Goal: Task Accomplishment & Management: Manage account settings

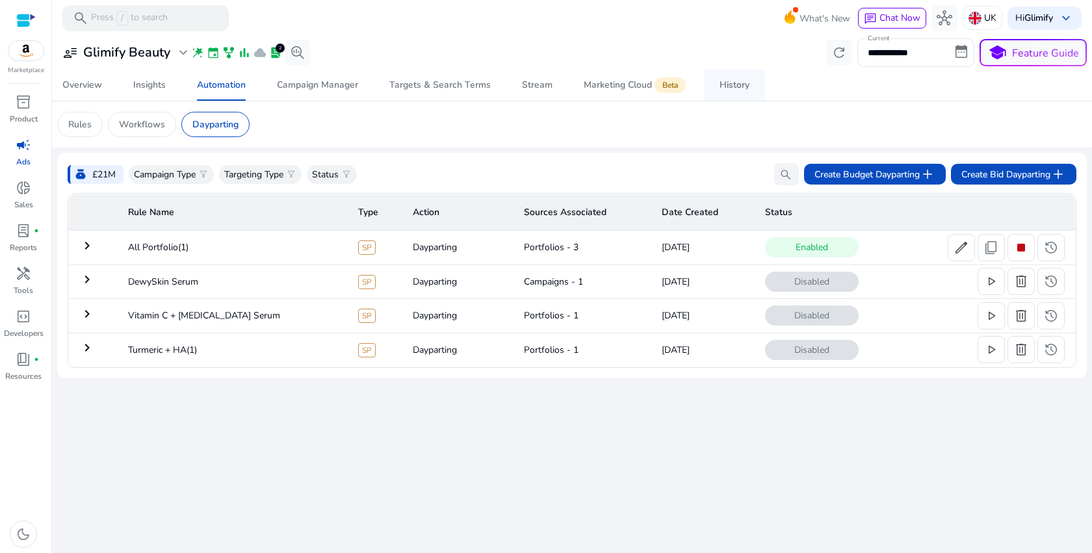
click at [741, 88] on div "History" at bounding box center [734, 85] width 30 height 9
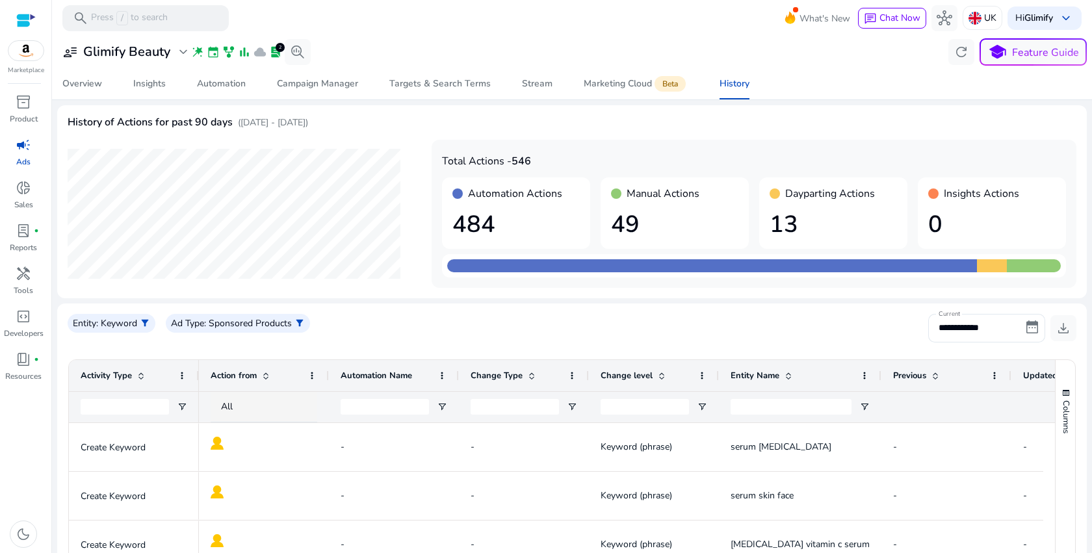
click at [656, 211] on h1 "49" at bounding box center [674, 225] width 127 height 28
click at [476, 222] on h1 "484" at bounding box center [515, 225] width 127 height 28
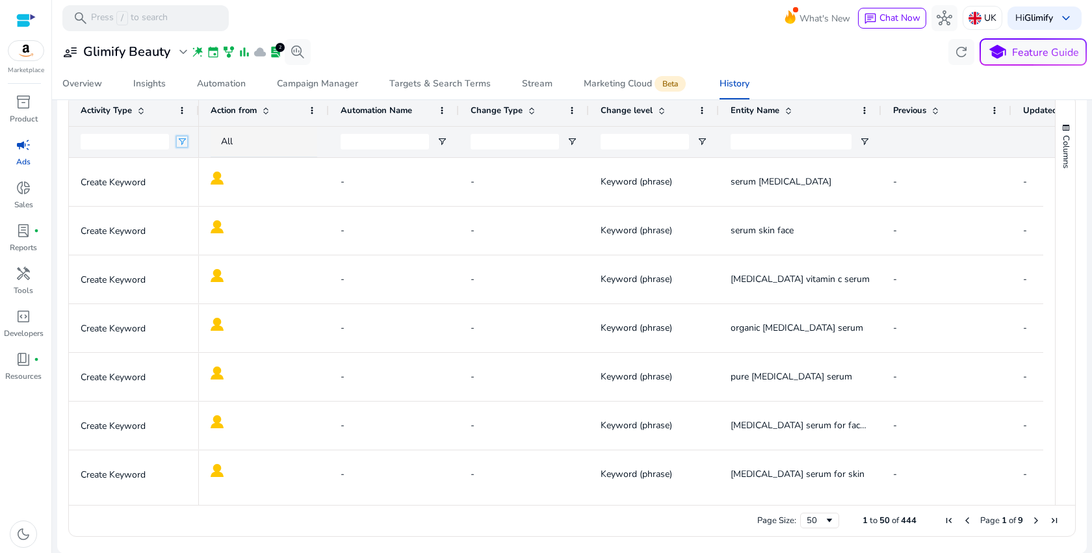
click at [181, 142] on span "Open Filter Menu" at bounding box center [182, 141] width 10 height 10
click at [208, 162] on div "Contains" at bounding box center [228, 166] width 79 height 10
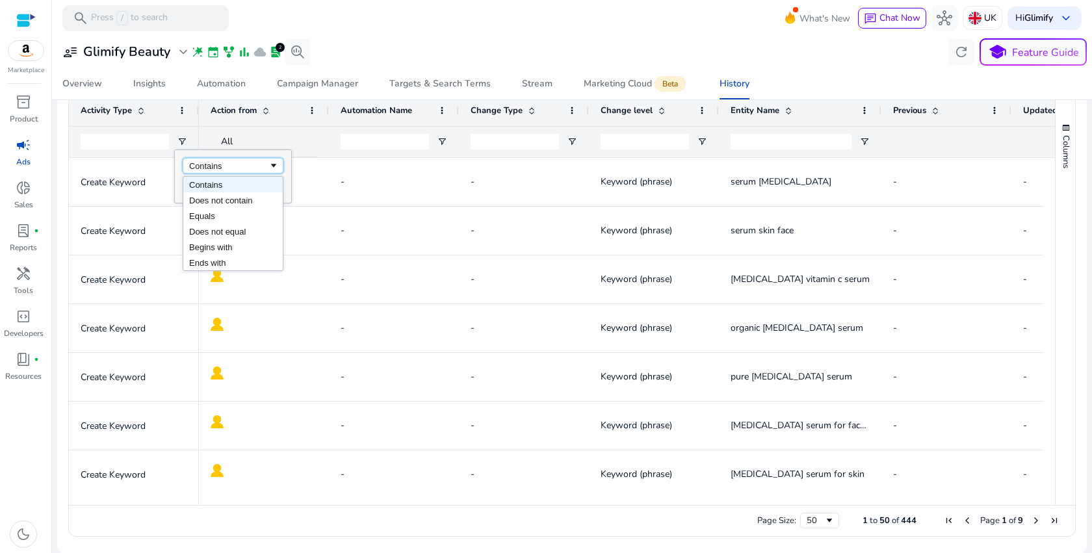
click at [208, 162] on div "Contains" at bounding box center [228, 166] width 79 height 10
click at [185, 144] on span "Open Filter Menu" at bounding box center [182, 141] width 10 height 10
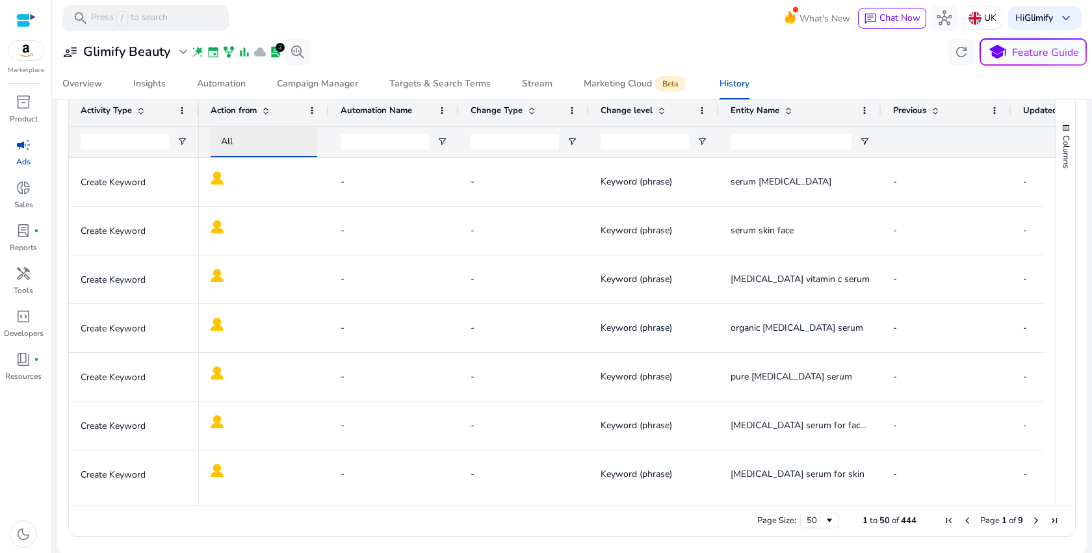
click at [265, 139] on div "All" at bounding box center [275, 142] width 109 height 14
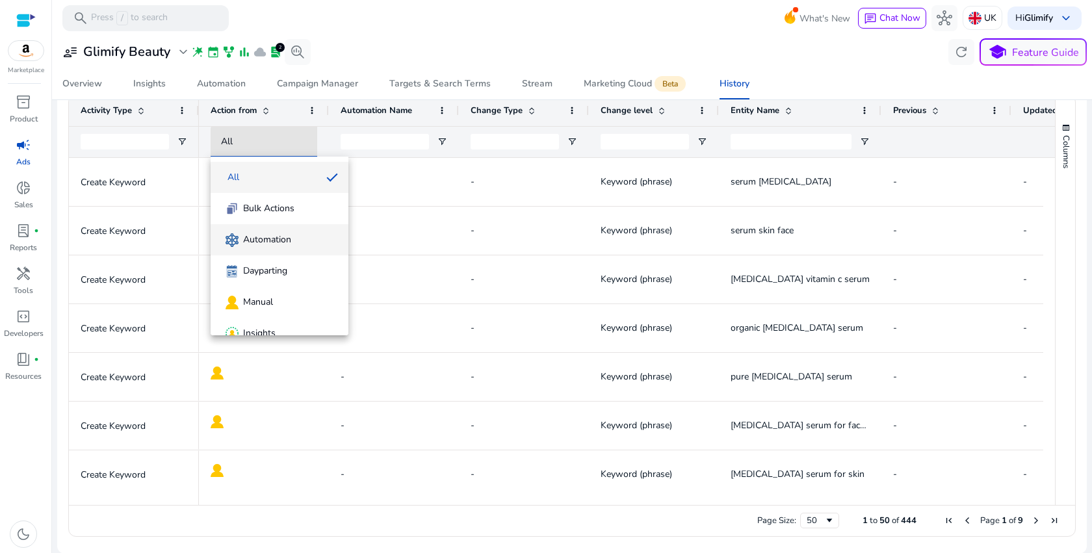
click at [286, 244] on span "Automation" at bounding box center [267, 239] width 48 height 13
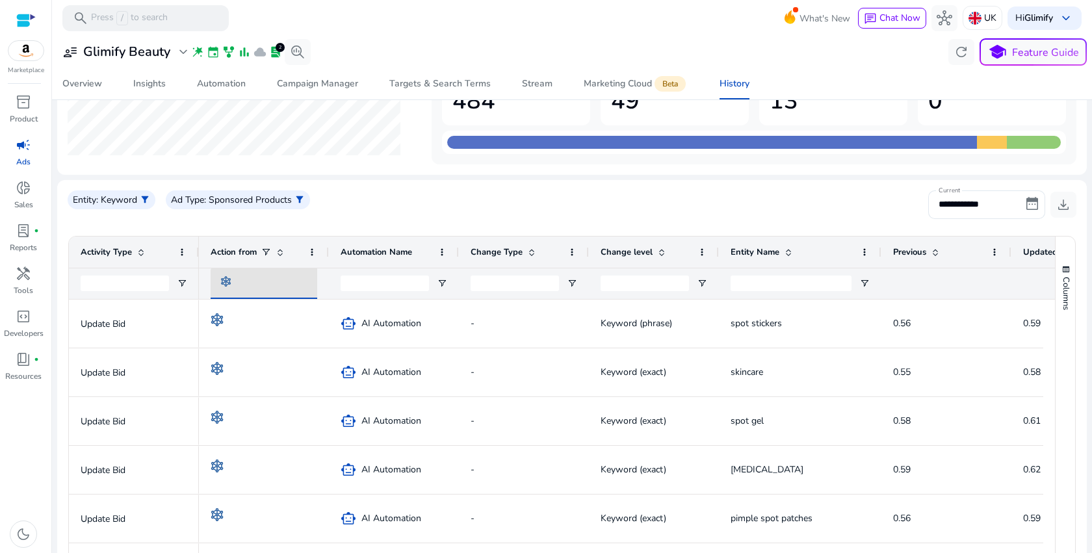
scroll to position [122, 0]
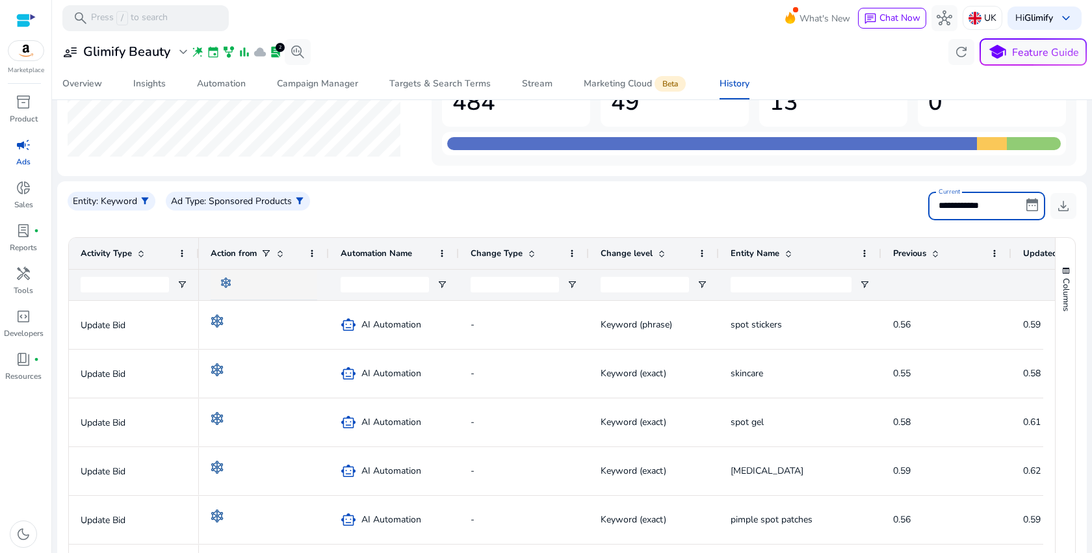
click at [1029, 207] on input "**********" at bounding box center [986, 206] width 117 height 29
select select "*"
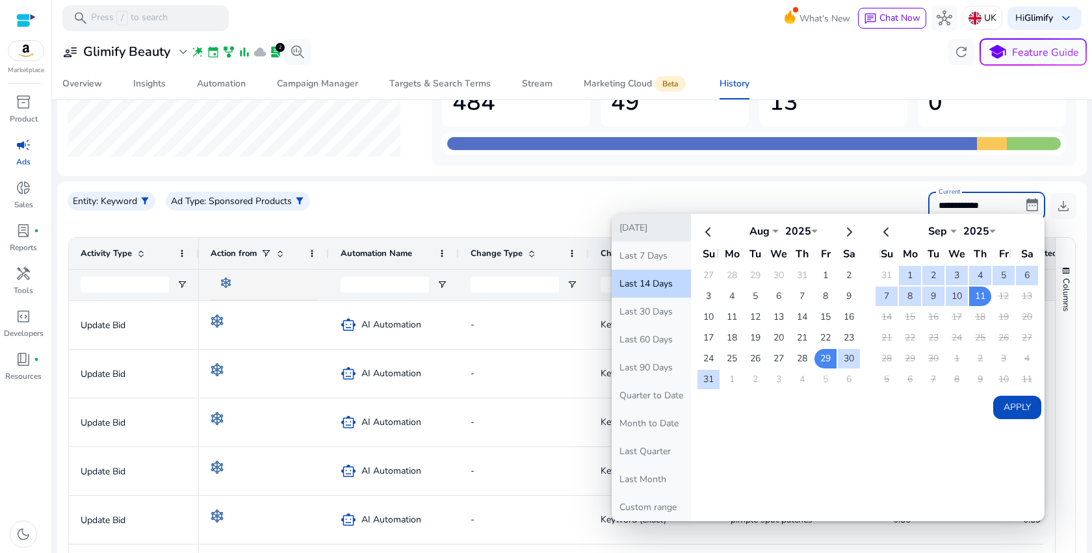
click at [624, 231] on button "Today" at bounding box center [650, 228] width 79 height 28
type input "*****"
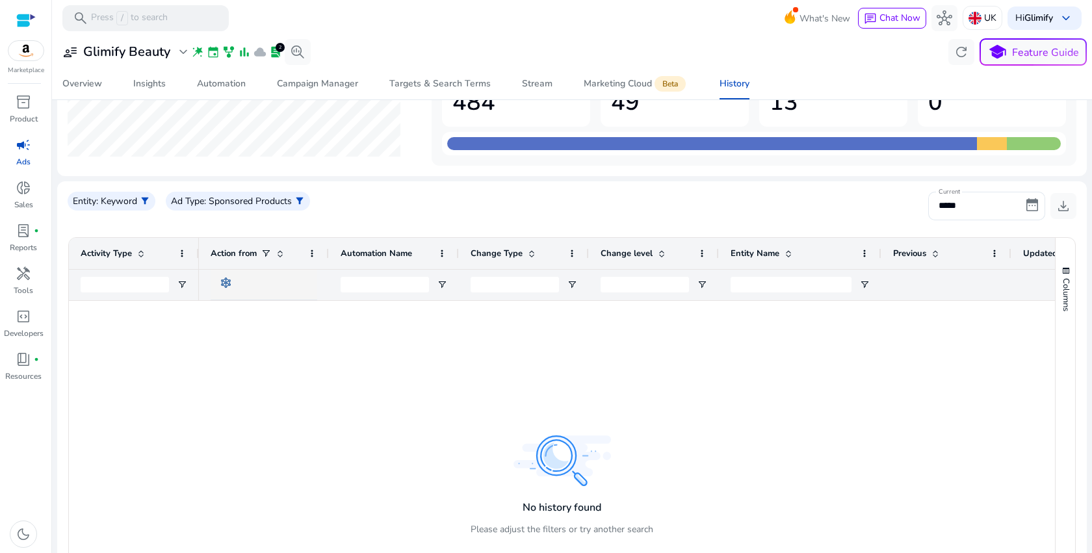
scroll to position [228, 0]
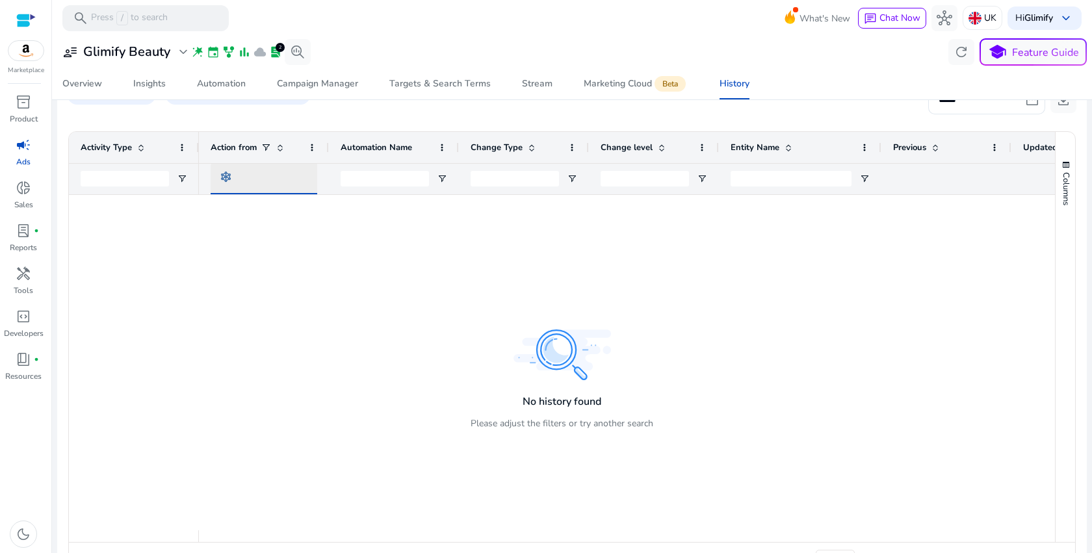
click at [229, 178] on img at bounding box center [226, 177] width 10 height 10
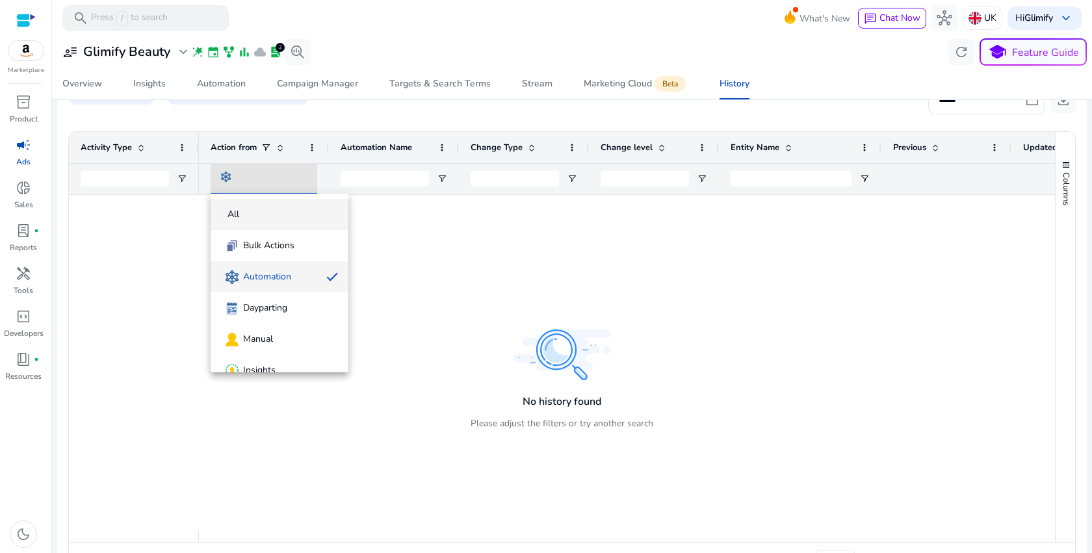
click at [235, 207] on mat-option "All" at bounding box center [280, 214] width 138 height 31
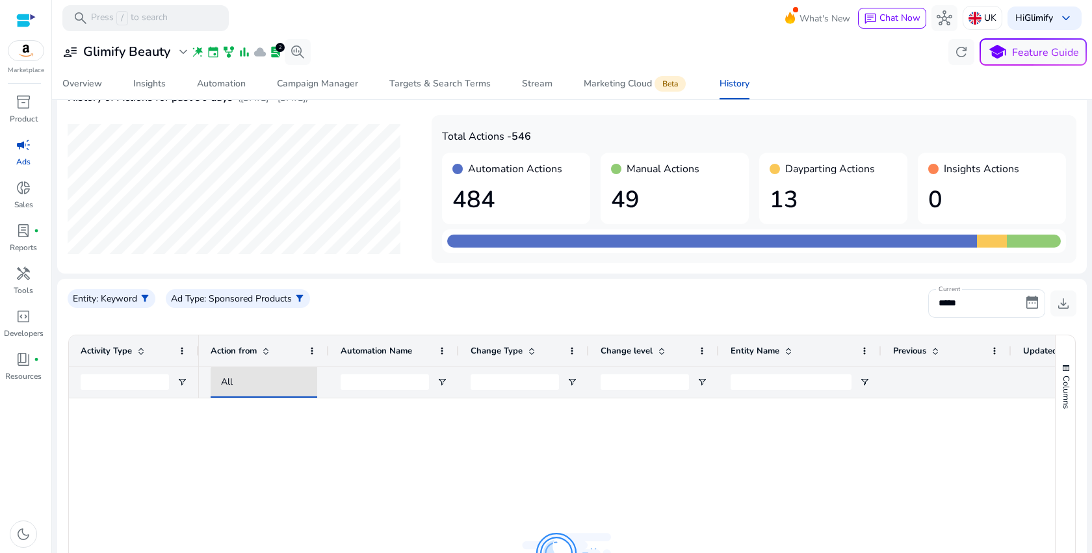
scroll to position [0, 0]
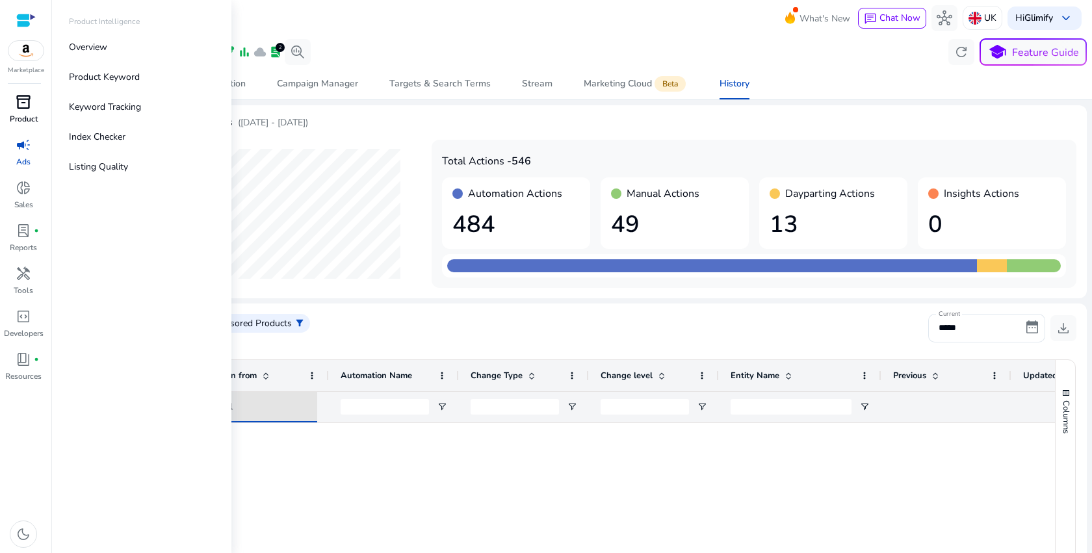
click at [21, 109] on span "inventory_2" at bounding box center [24, 102] width 16 height 16
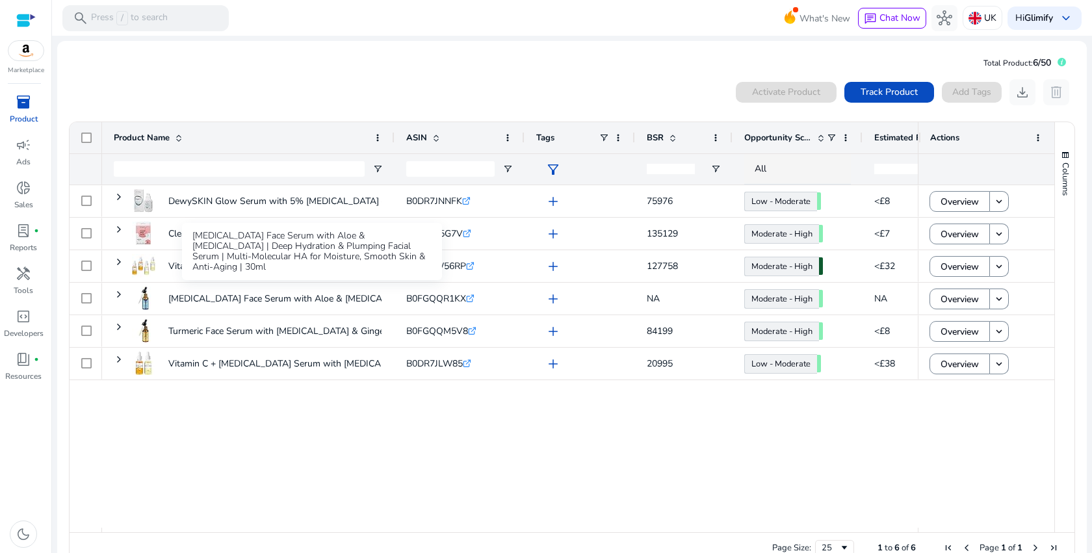
click at [252, 280] on div "[MEDICAL_DATA] Face Serum with Aloe & [MEDICAL_DATA] | Deep Hydration & Plumpin…" at bounding box center [312, 251] width 260 height 57
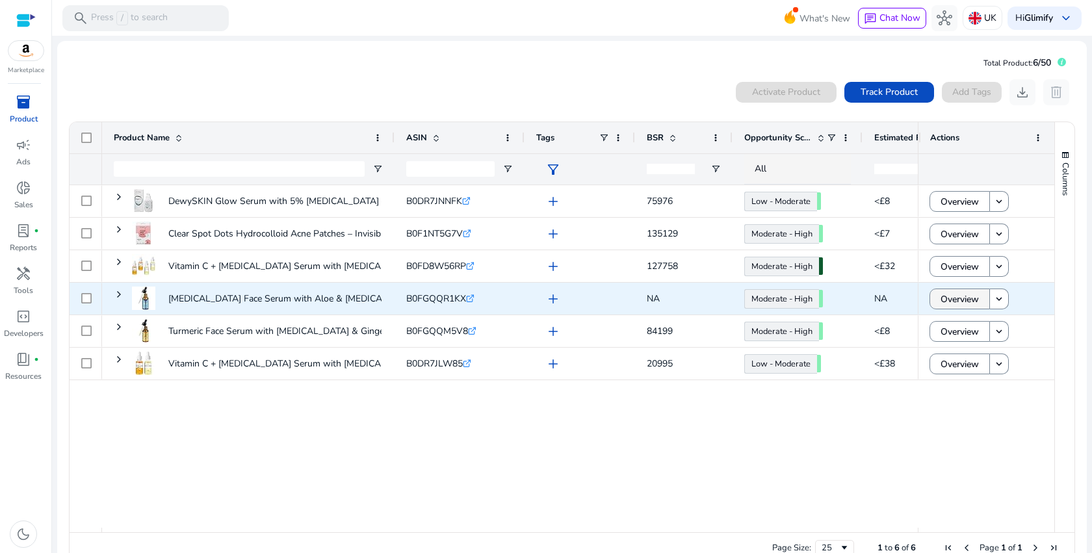
click at [955, 303] on span "Overview" at bounding box center [959, 299] width 38 height 27
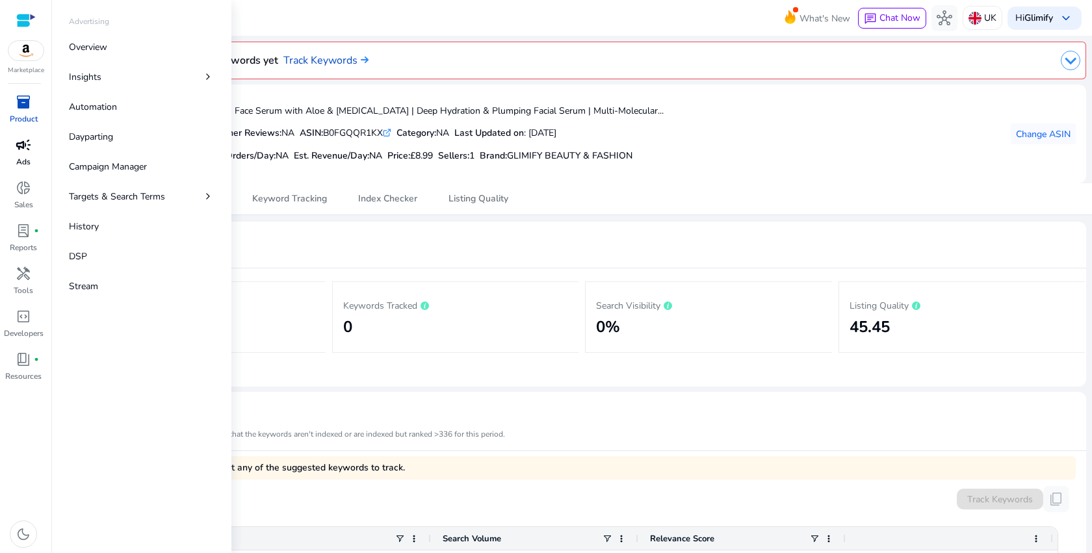
click at [17, 146] on span "campaign" at bounding box center [24, 145] width 16 height 16
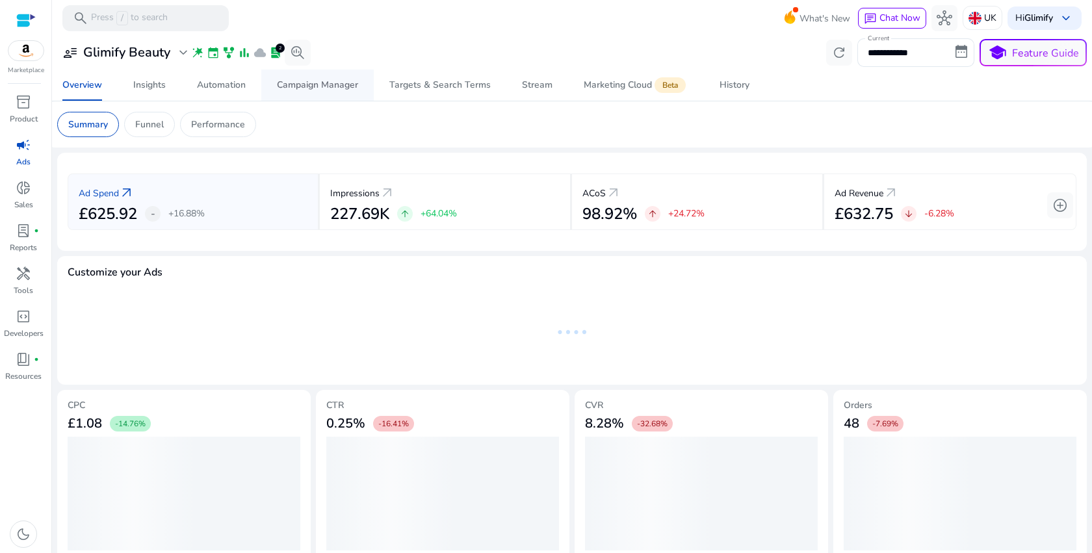
click at [319, 75] on span "Campaign Manager" at bounding box center [317, 85] width 81 height 31
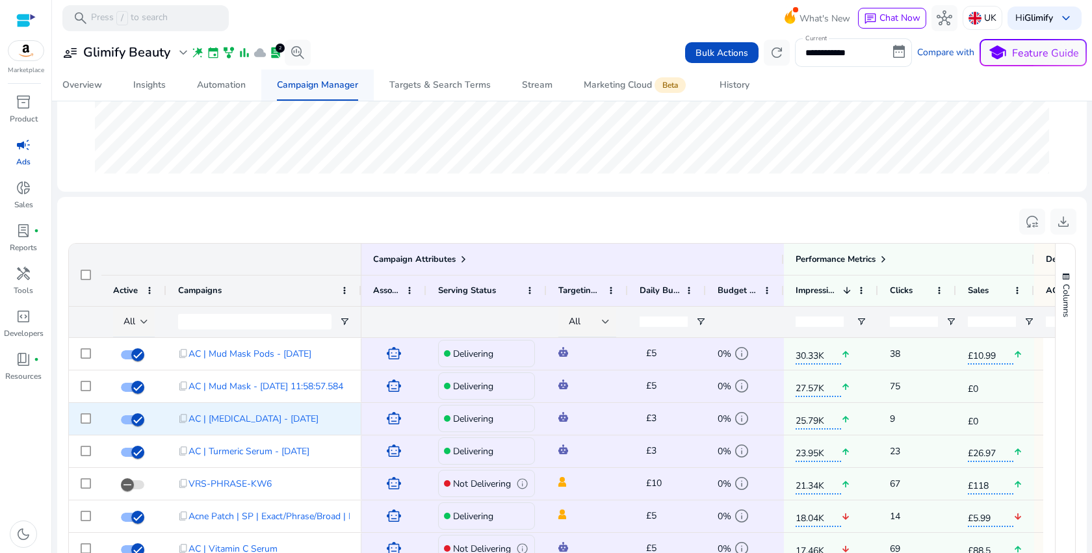
scroll to position [399, 0]
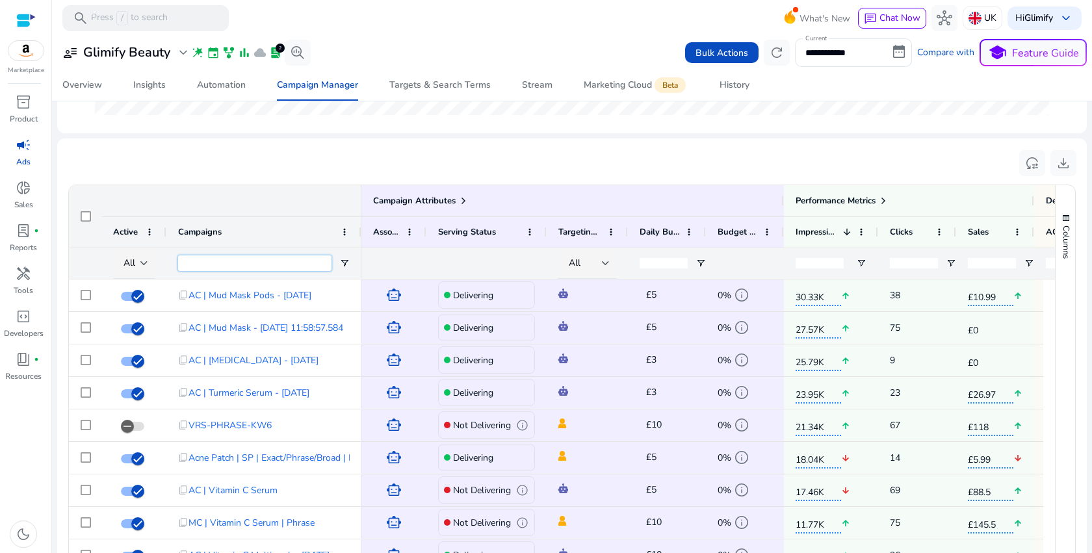
click at [222, 269] on input "Campaigns Filter Input" at bounding box center [254, 263] width 153 height 16
type input "*"
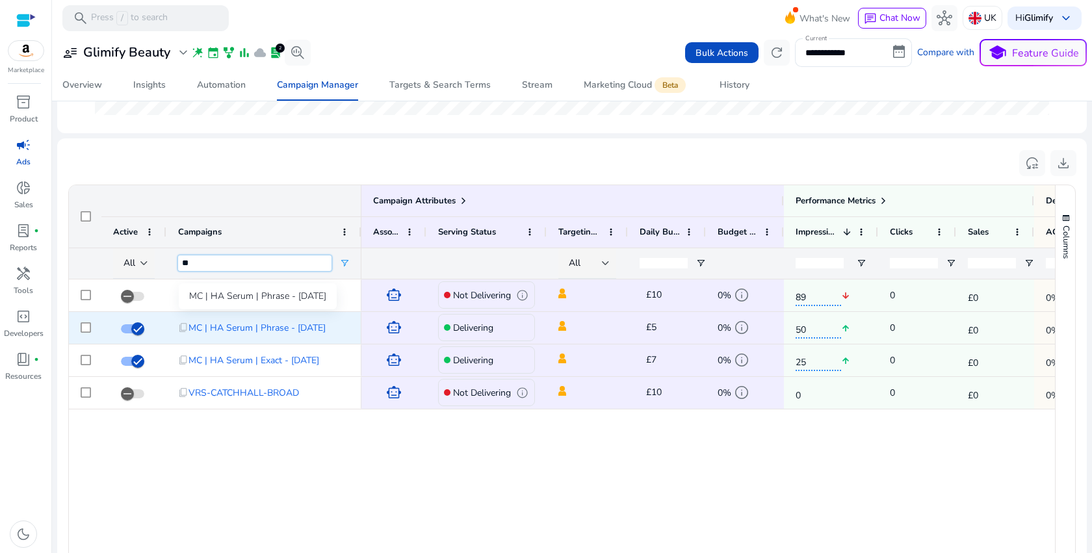
type input "**"
click at [201, 324] on span "MC | HA Serum | Phrase - 10/09/2025" at bounding box center [256, 327] width 137 height 27
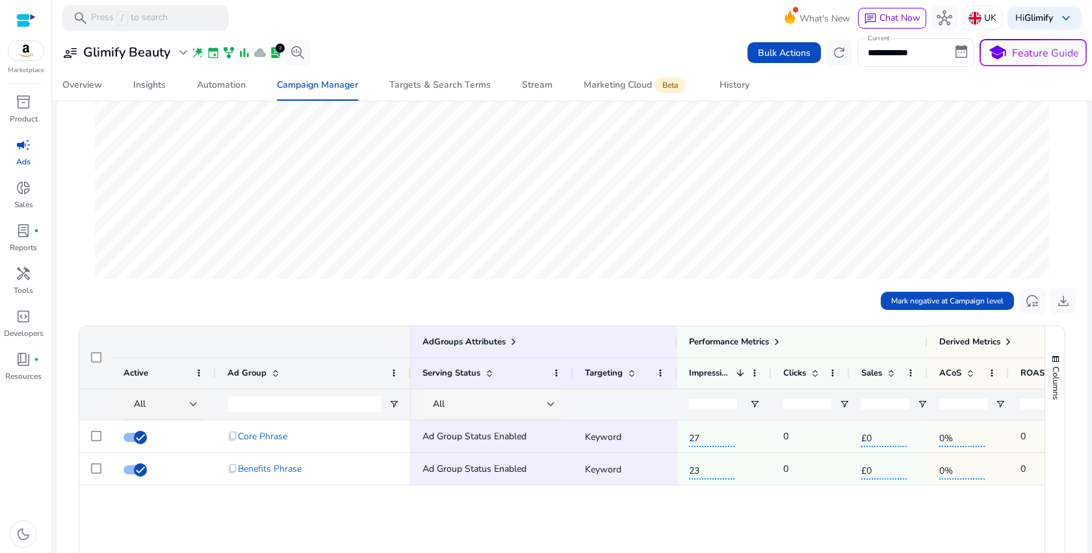
scroll to position [272, 0]
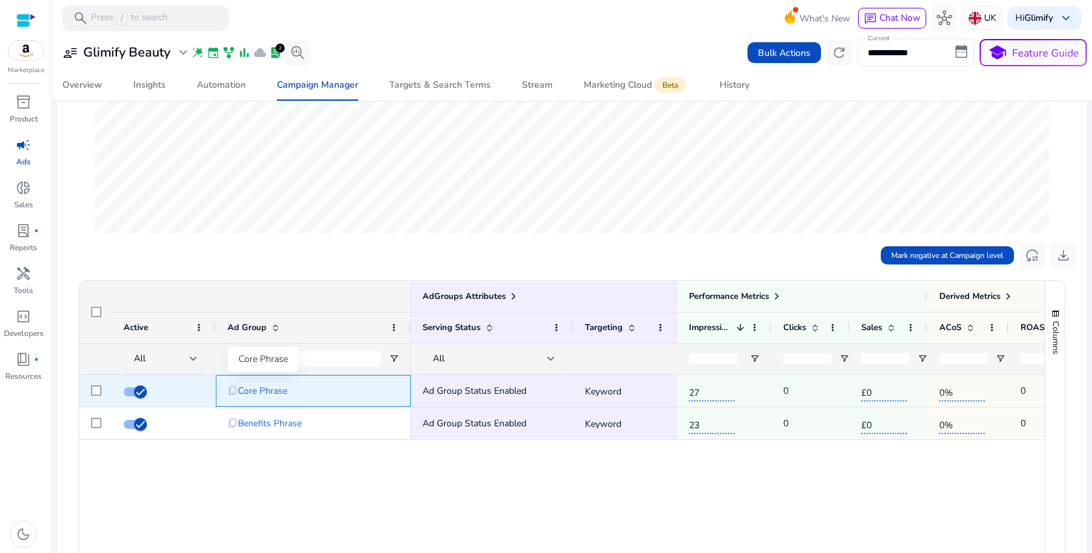
click at [272, 392] on span "Core Phrase" at bounding box center [262, 391] width 49 height 27
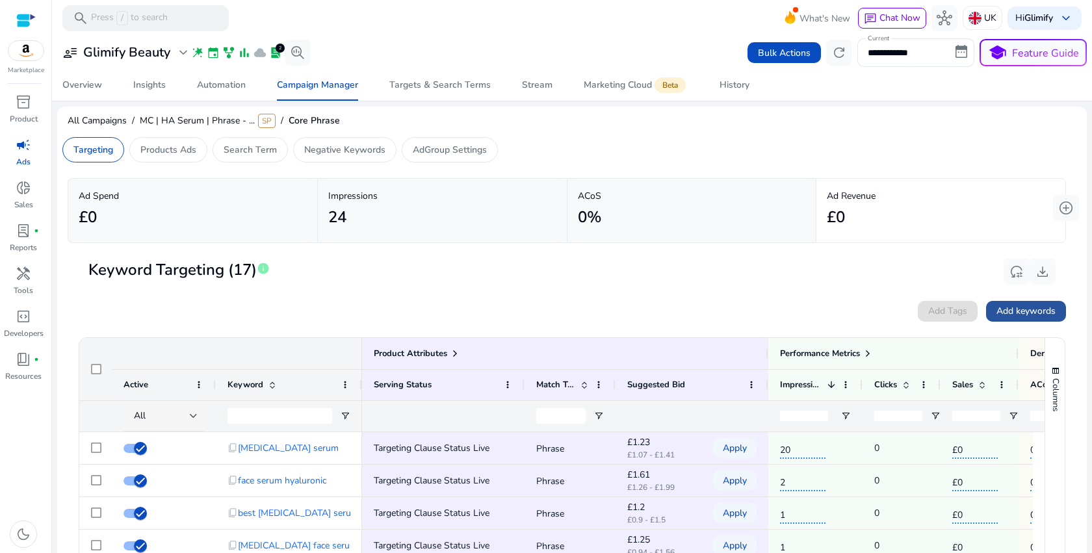
click at [1012, 313] on span "Add keywords" at bounding box center [1025, 311] width 59 height 14
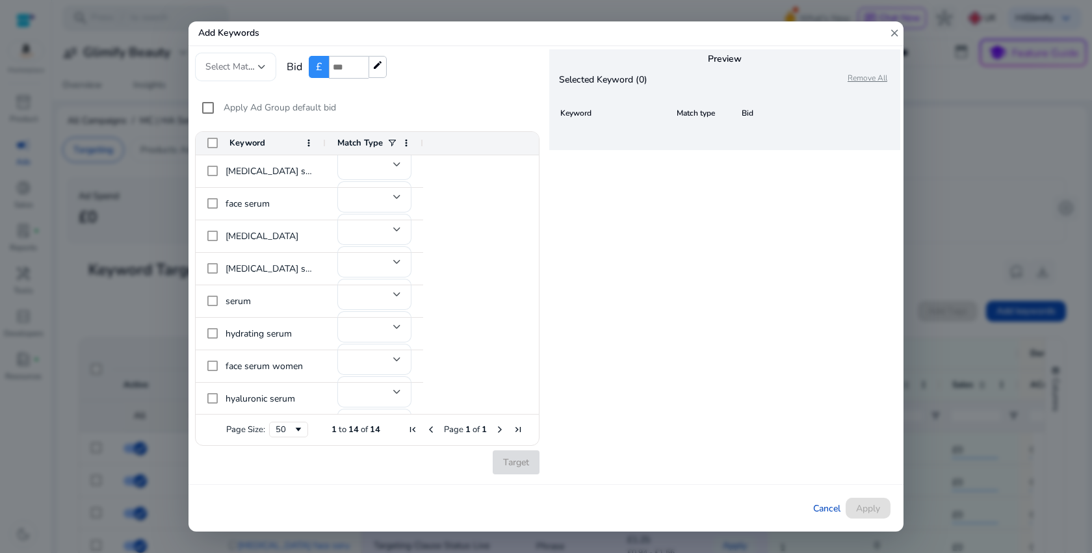
click at [268, 66] on div "Select Match Type" at bounding box center [235, 67] width 81 height 29
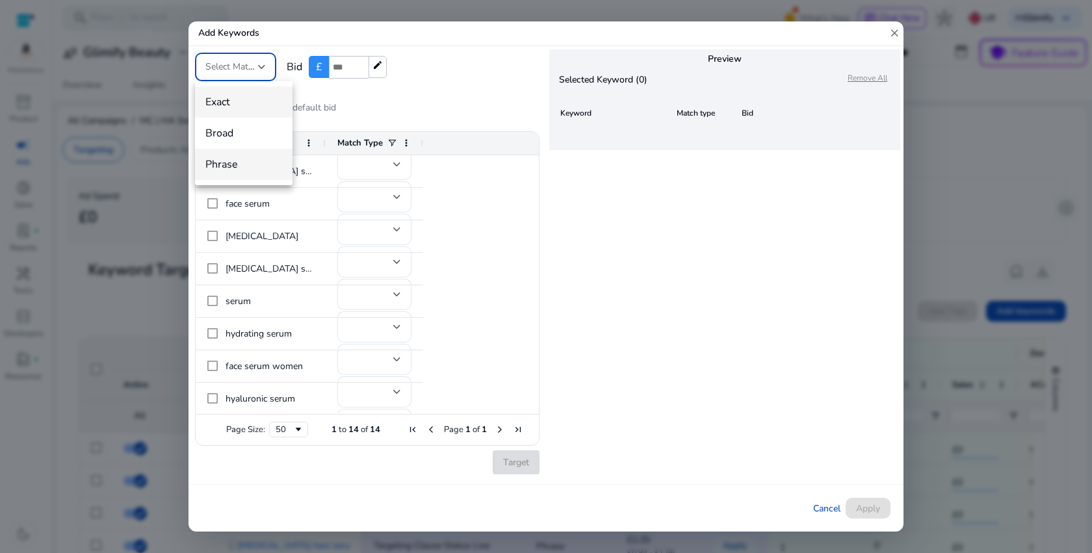
drag, startPoint x: 240, startPoint y: 109, endPoint x: 231, endPoint y: 162, distance: 54.1
click at [231, 164] on div "Exact Broad Phrase" at bounding box center [243, 133] width 97 height 104
click at [231, 162] on span "Phrase" at bounding box center [243, 164] width 77 height 14
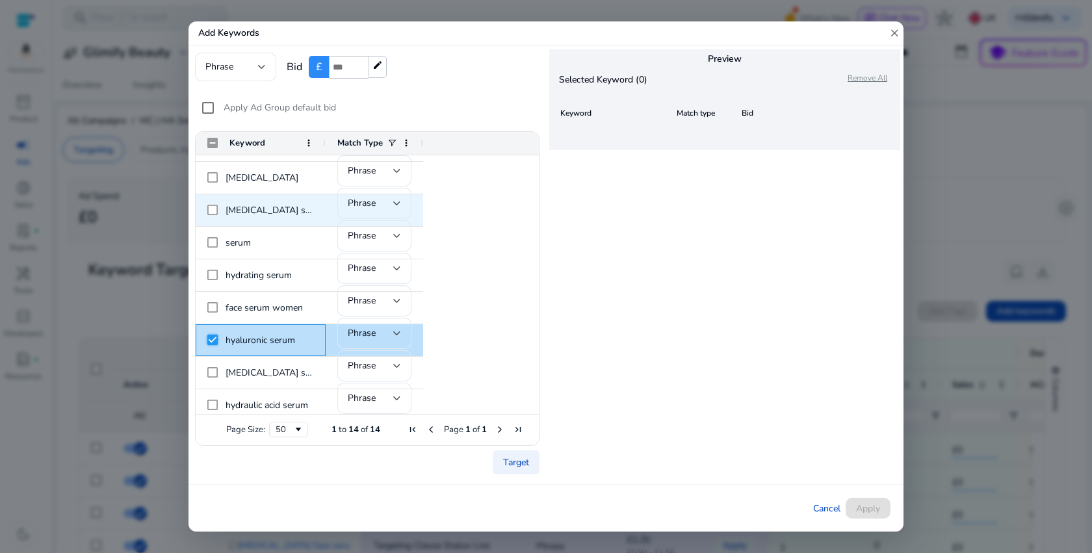
scroll to position [8, 0]
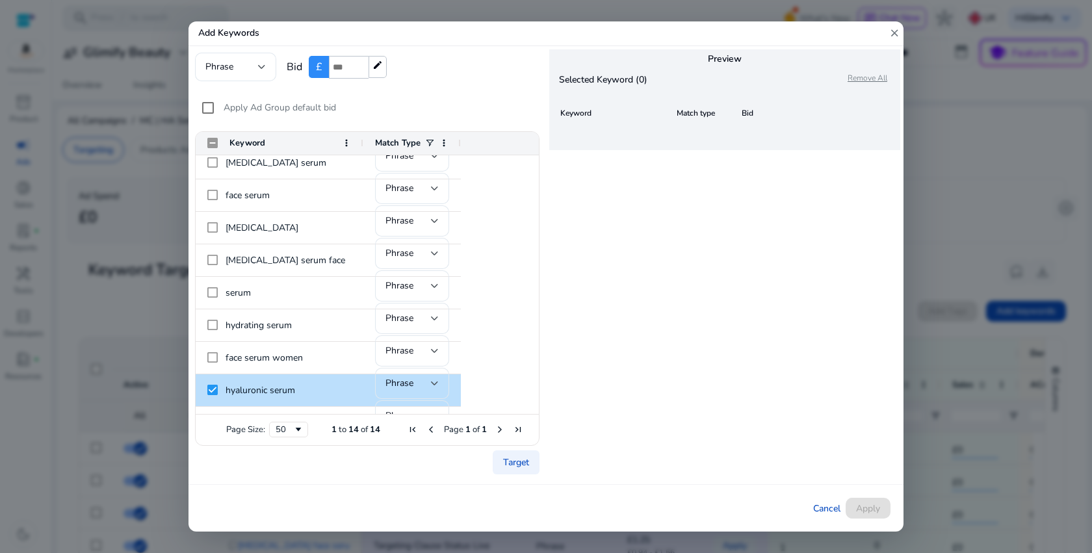
drag, startPoint x: 323, startPoint y: 142, endPoint x: 361, endPoint y: 142, distance: 37.7
click at [361, 142] on div at bounding box center [362, 143] width 5 height 23
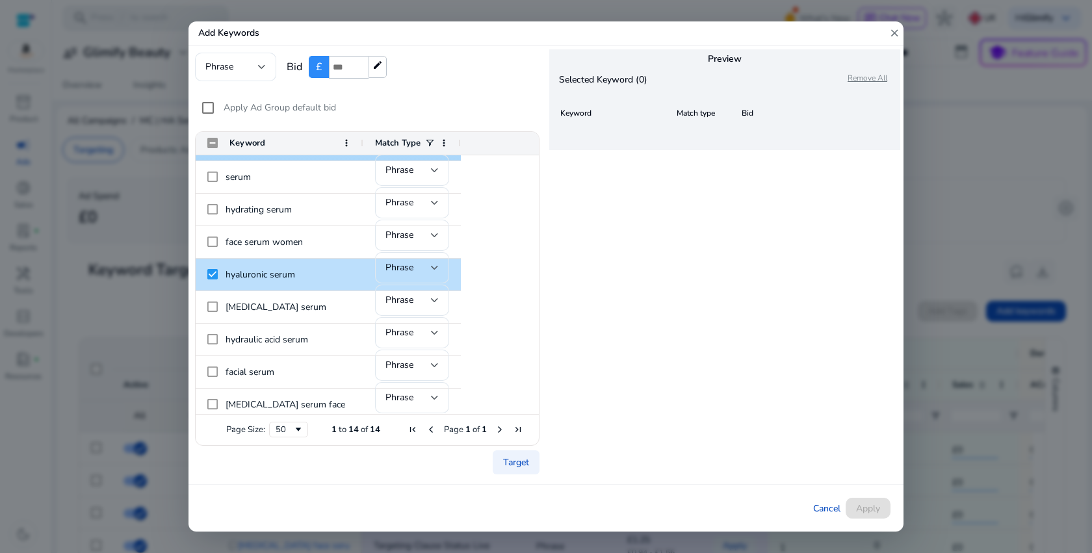
scroll to position [0, 0]
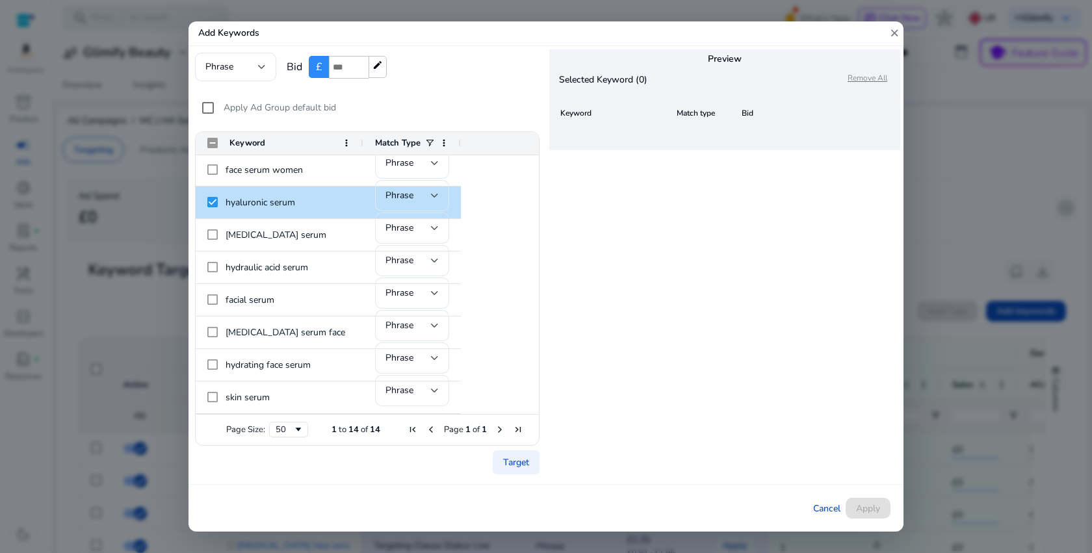
click at [344, 69] on input "*" at bounding box center [349, 67] width 40 height 23
type input "***"
click at [305, 107] on div "hyaluronic acid serum Phrase face serum Phrase hyaluronic acid Phrase hyaluroni…" at bounding box center [361, 186] width 331 height 455
click at [211, 109] on div "hyaluronic acid serum Phrase face serum Phrase hyaluronic acid Phrase hyaluroni…" at bounding box center [361, 186] width 331 height 455
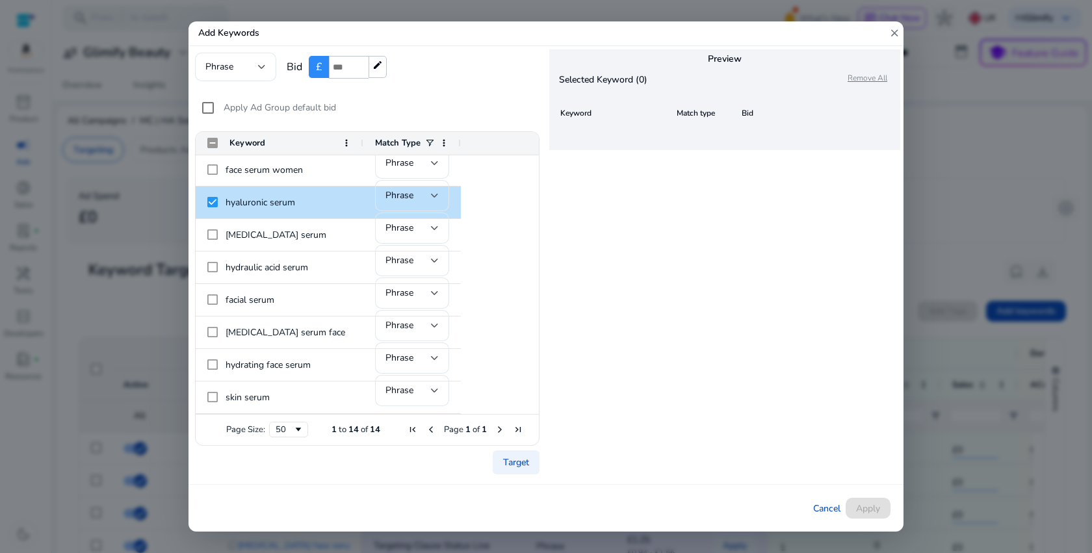
click at [209, 109] on div "hyaluronic acid serum Phrase face serum Phrase hyaluronic acid Phrase hyaluroni…" at bounding box center [361, 186] width 331 height 455
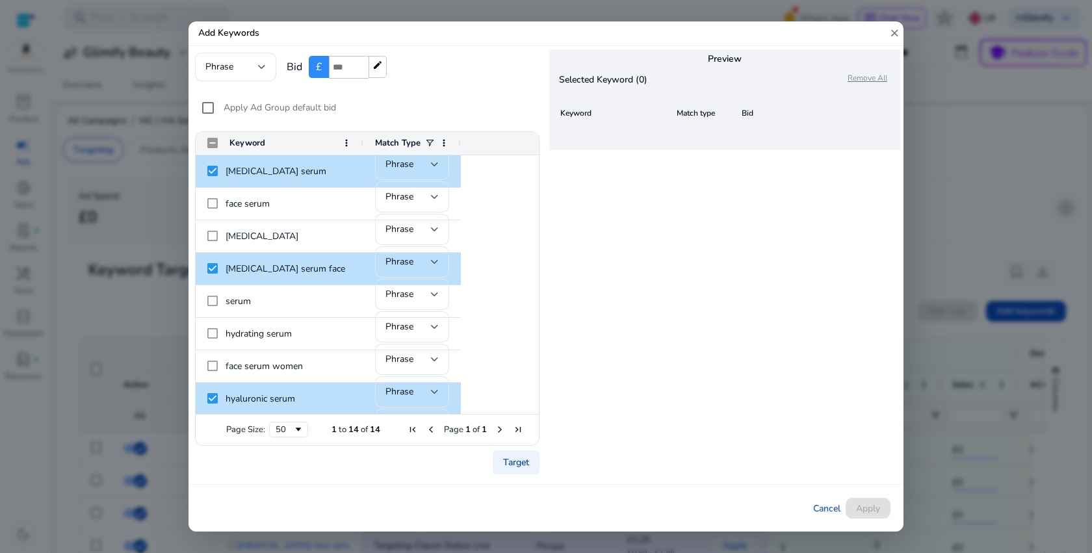
click at [515, 459] on link "Target" at bounding box center [516, 462] width 47 height 24
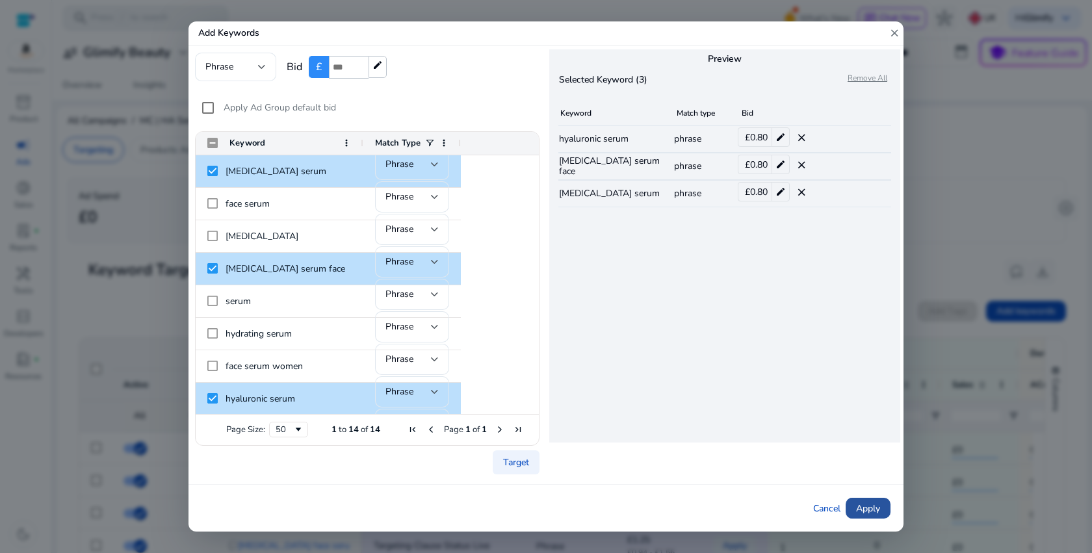
click at [859, 508] on span "Apply" at bounding box center [868, 509] width 24 height 14
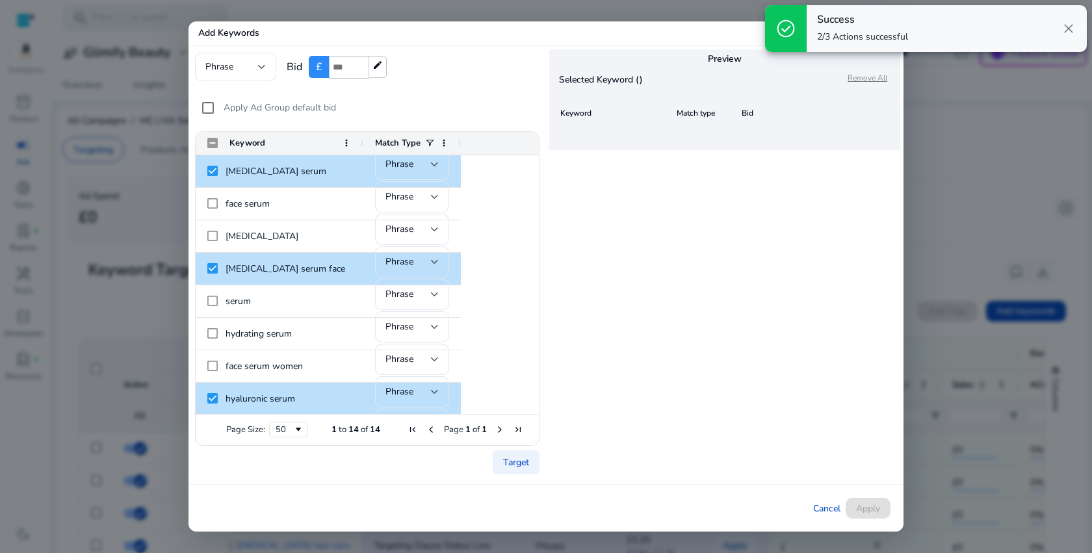
click at [1071, 30] on span "close" at bounding box center [1068, 29] width 16 height 16
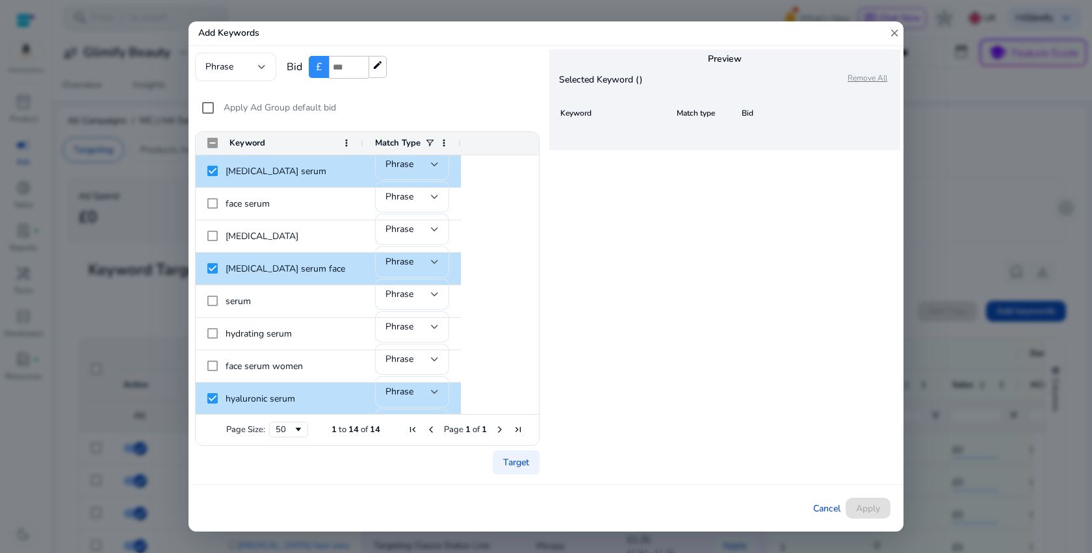
click at [933, 198] on div at bounding box center [546, 276] width 1092 height 553
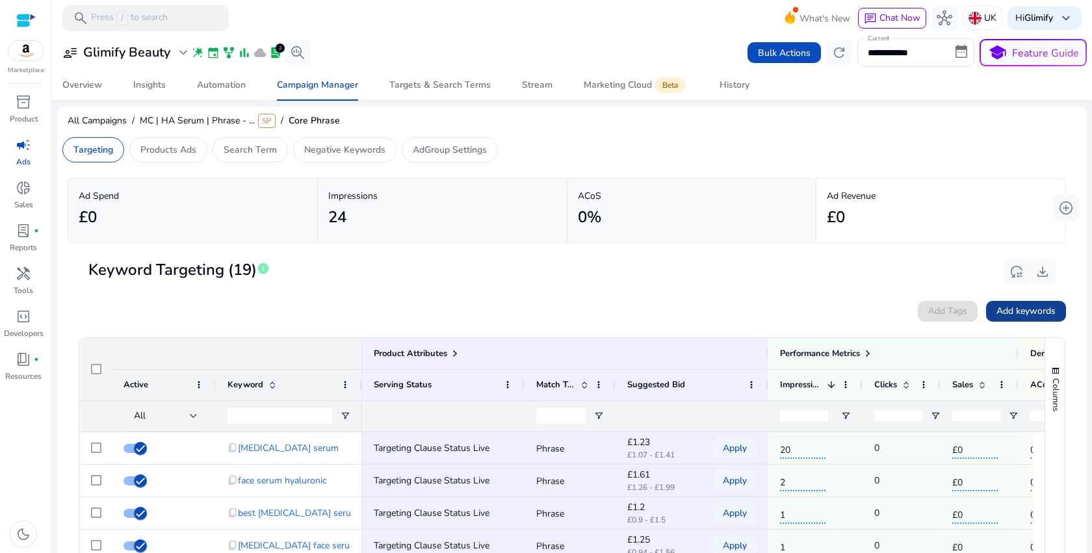
click at [1024, 316] on span "Add keywords" at bounding box center [1025, 311] width 59 height 14
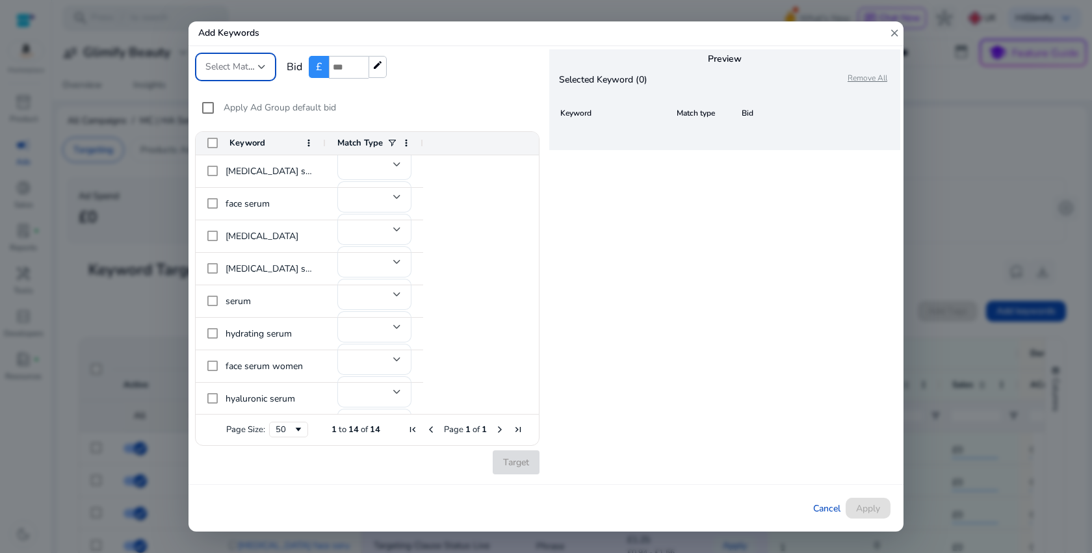
click at [251, 70] on span "Select Match Type" at bounding box center [241, 66] width 73 height 12
click at [251, 70] on div at bounding box center [546, 276] width 1092 height 553
click at [815, 502] on span "Cancel" at bounding box center [826, 509] width 27 height 14
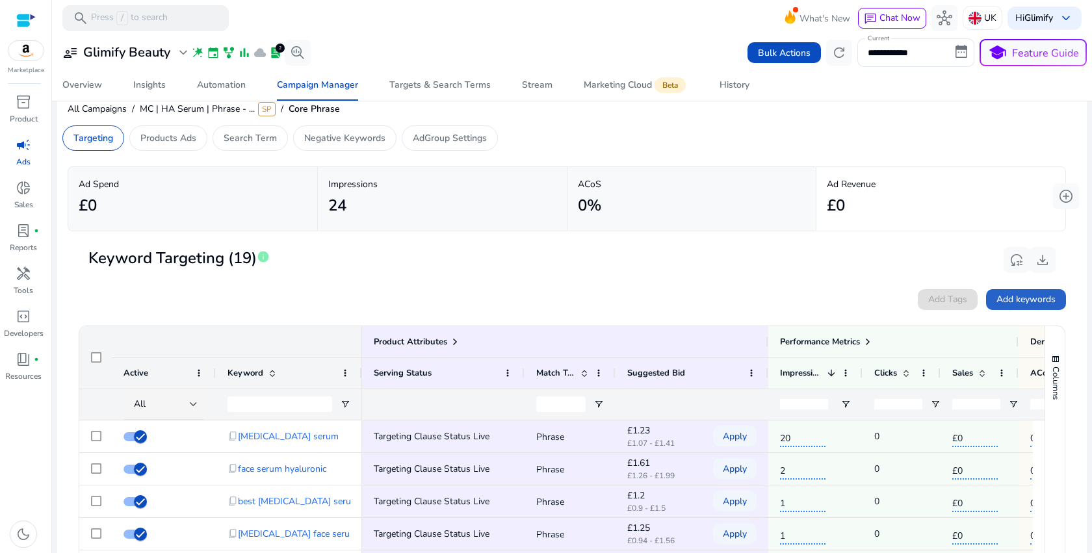
scroll to position [0, 0]
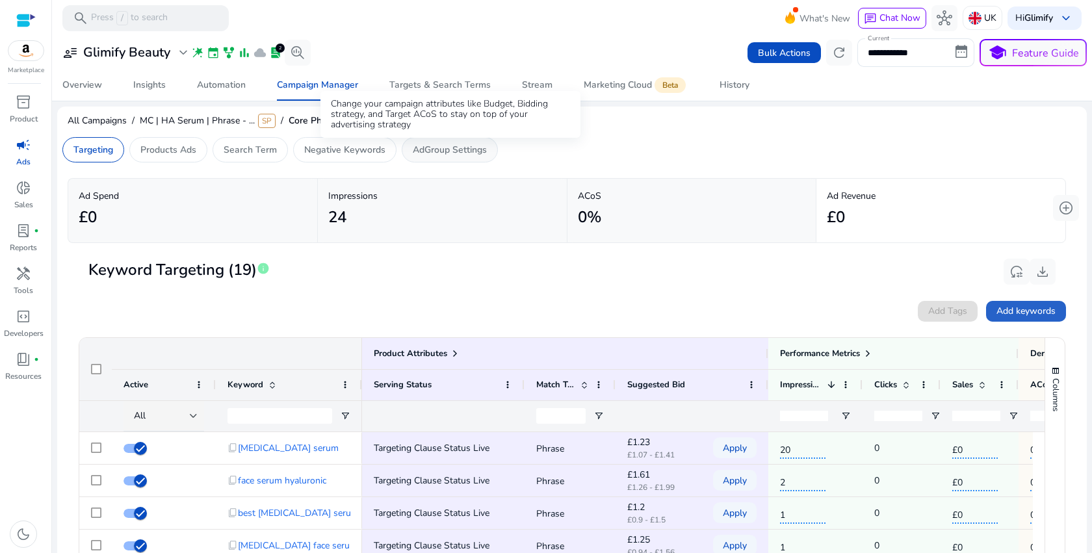
click at [420, 155] on p "AdGroup Settings" at bounding box center [450, 150] width 74 height 14
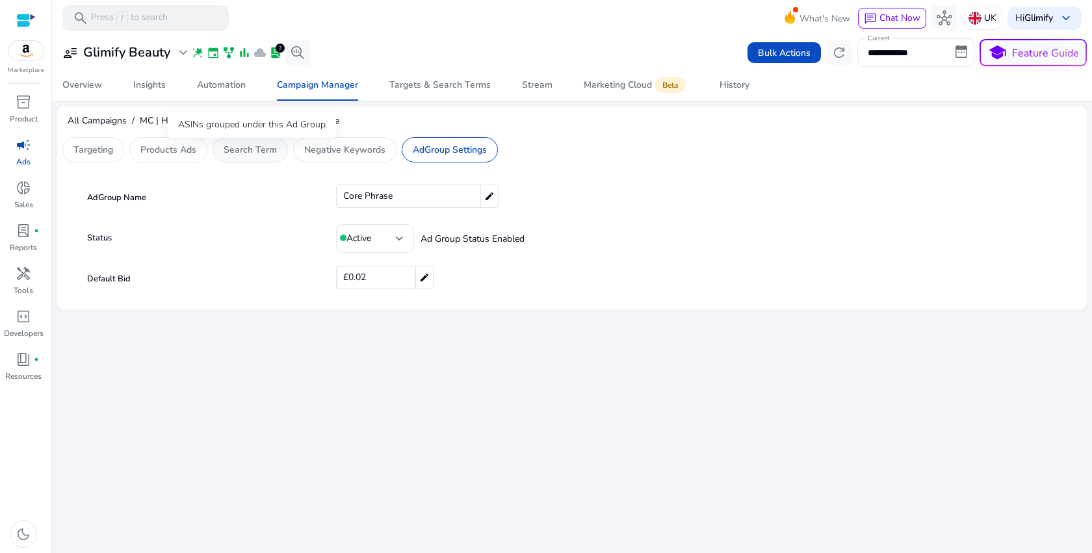
click at [235, 152] on p "Search Term" at bounding box center [250, 150] width 53 height 14
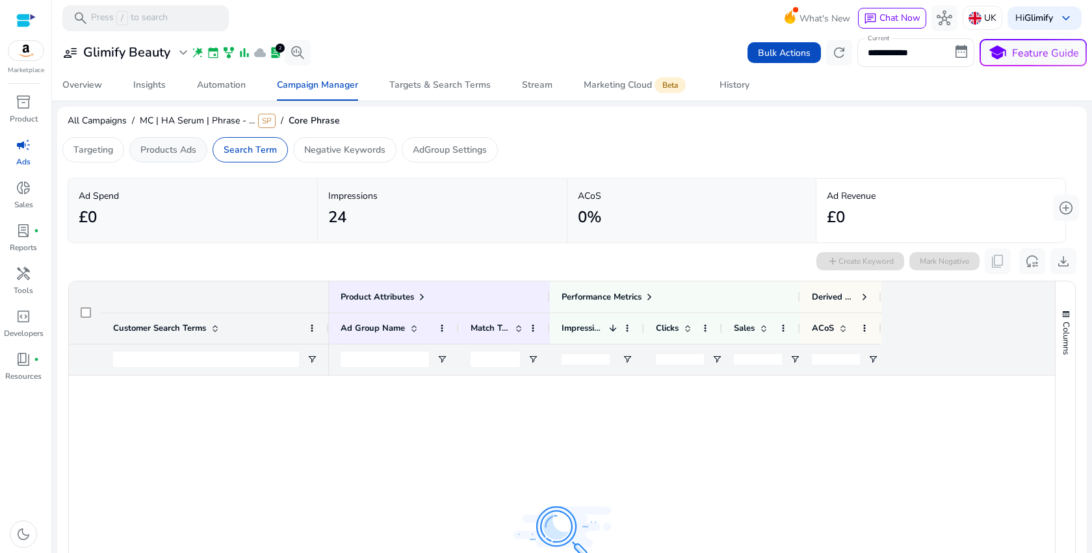
click at [170, 157] on div "Products Ads" at bounding box center [168, 149] width 78 height 25
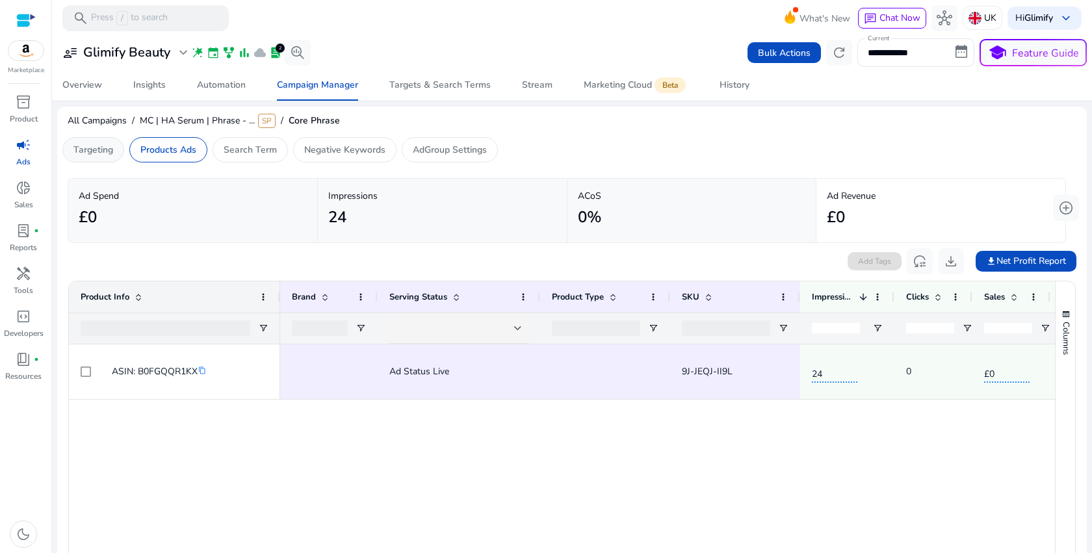
click at [108, 157] on div "Targeting" at bounding box center [93, 149] width 62 height 25
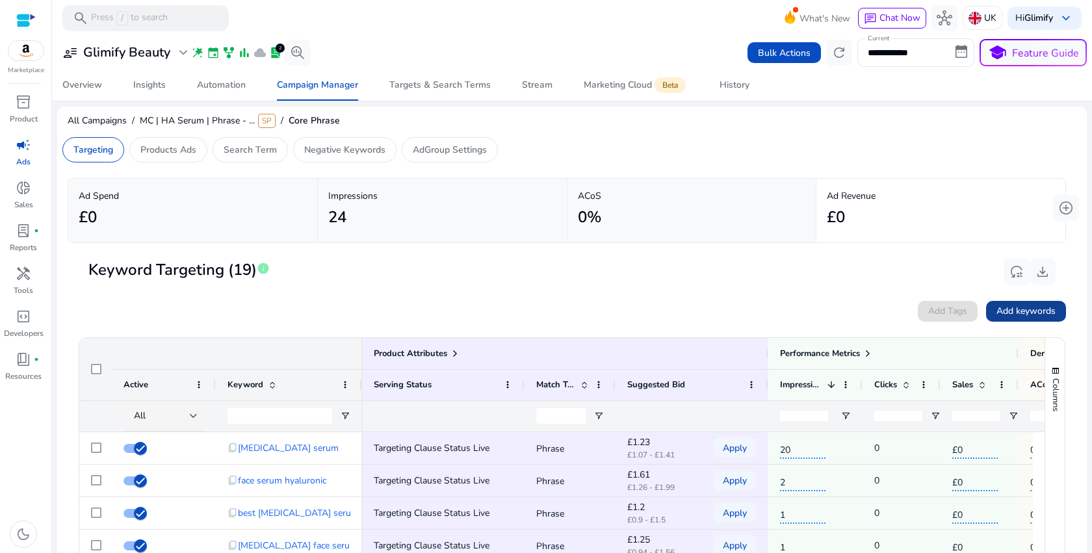
click at [1028, 312] on span "Add keywords" at bounding box center [1025, 311] width 59 height 14
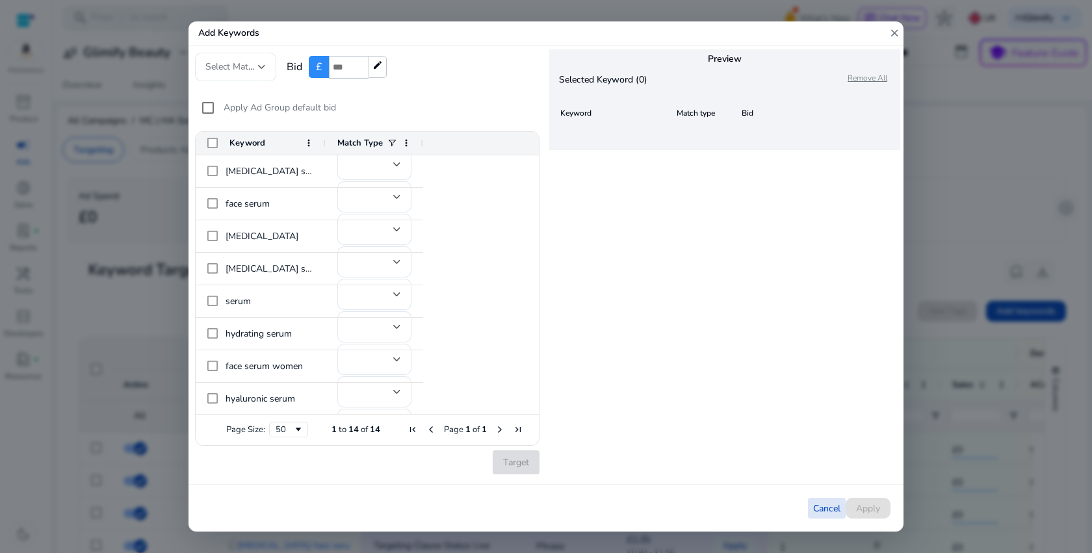
click at [811, 508] on span at bounding box center [827, 508] width 38 height 31
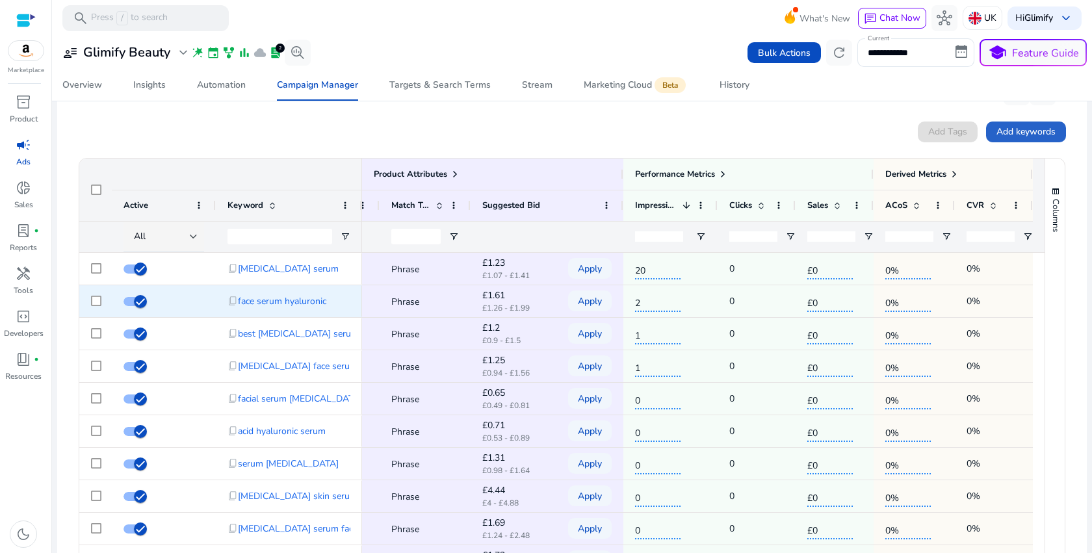
scroll to position [168, 0]
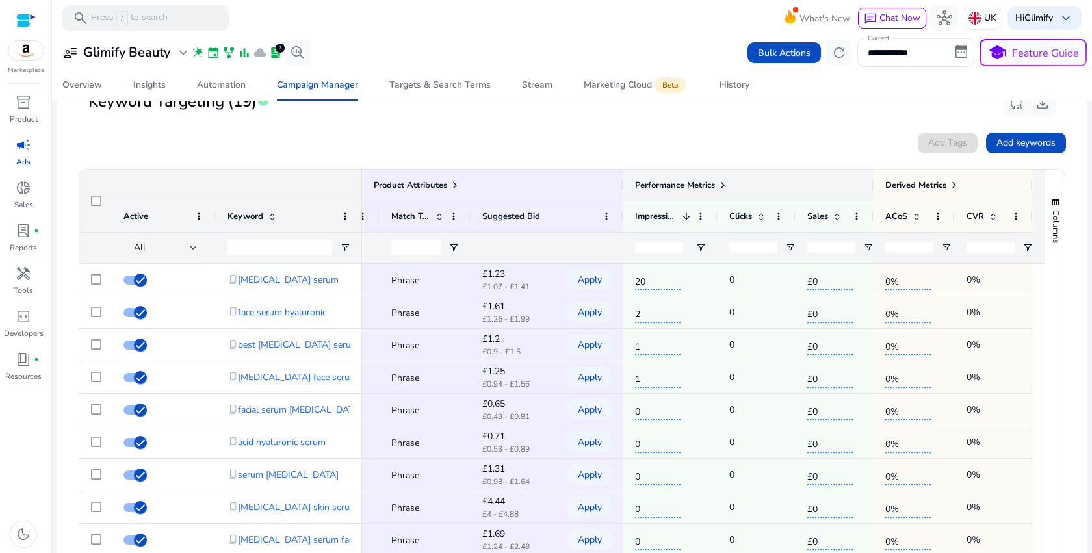
click at [719, 186] on span at bounding box center [722, 185] width 10 height 10
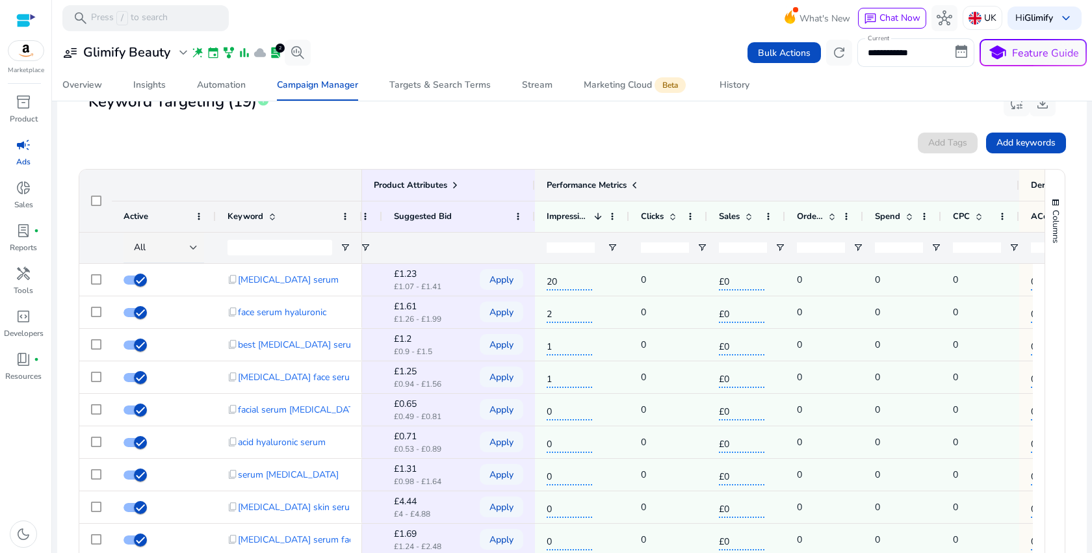
scroll to position [0, 322]
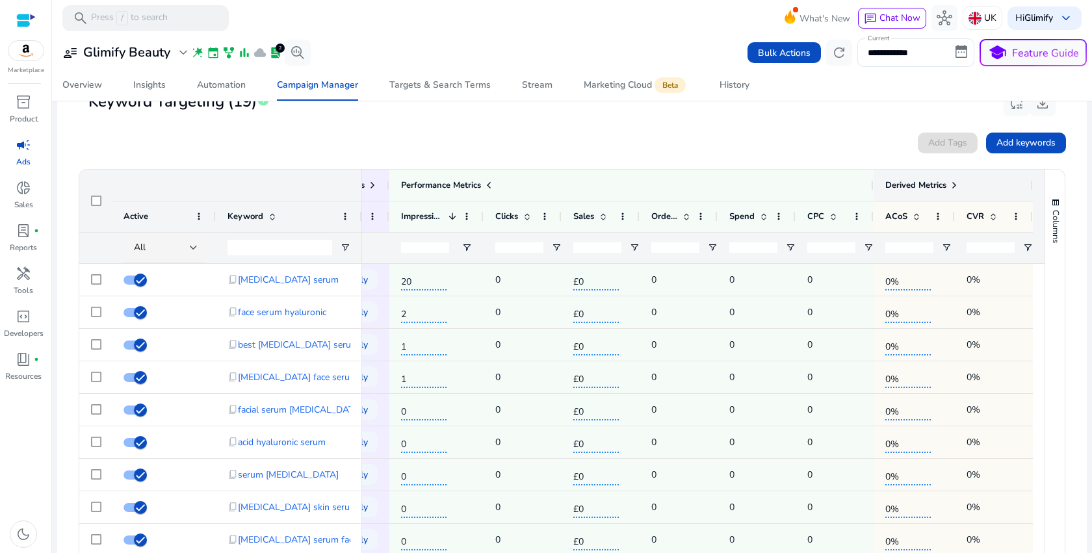
click at [949, 185] on span at bounding box center [954, 185] width 10 height 10
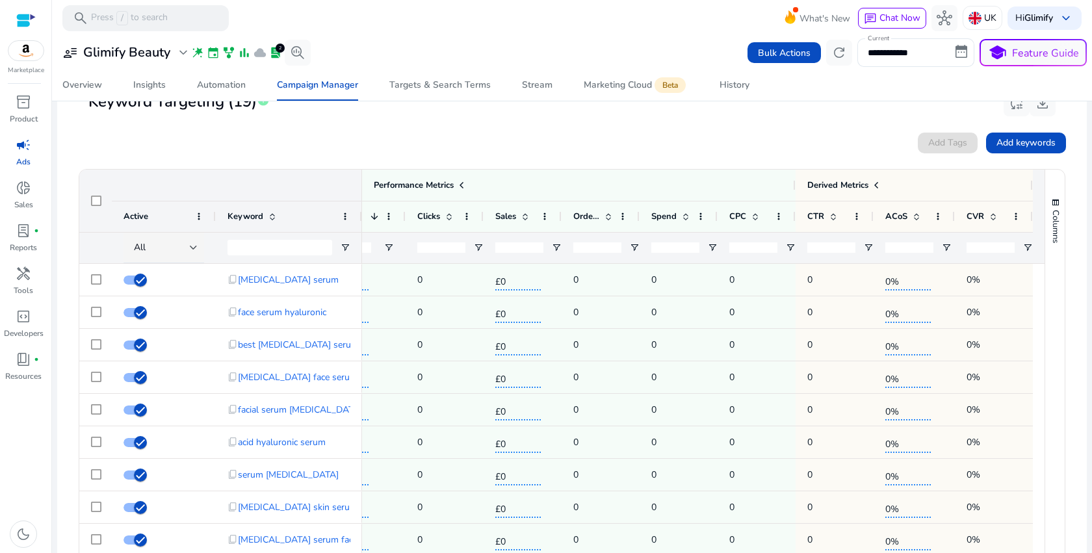
scroll to position [0, 0]
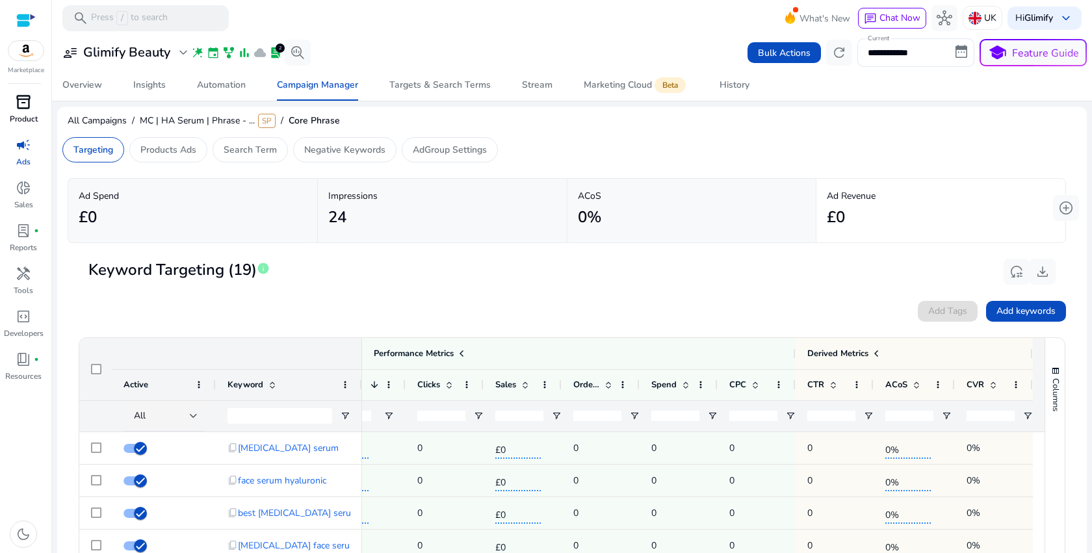
click at [28, 105] on span "inventory_2" at bounding box center [24, 102] width 16 height 16
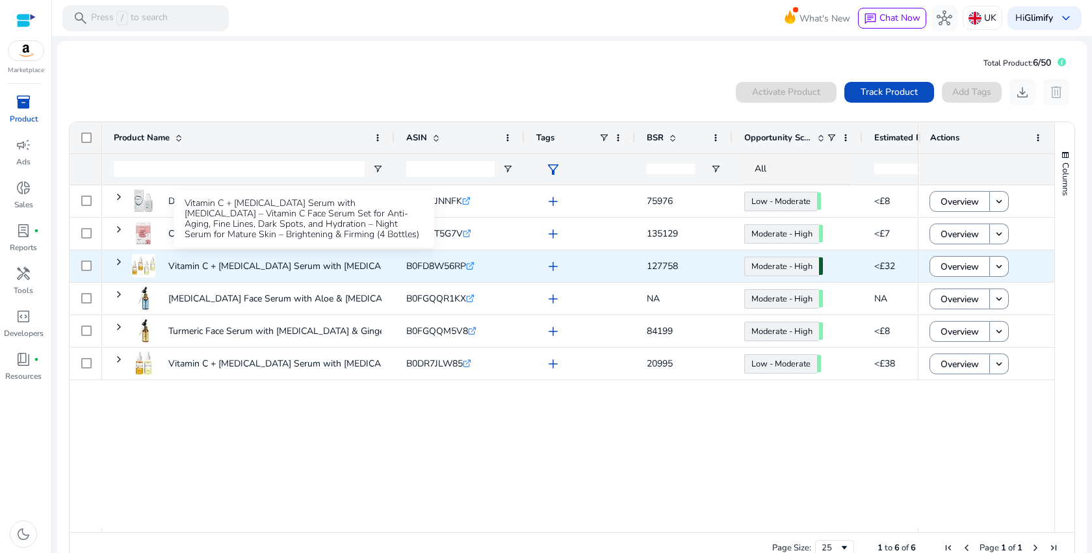
click at [353, 273] on p "Vitamin C + [MEDICAL_DATA] Serum with [MEDICAL_DATA] – Vitamin C Face..." at bounding box center [330, 266] width 324 height 27
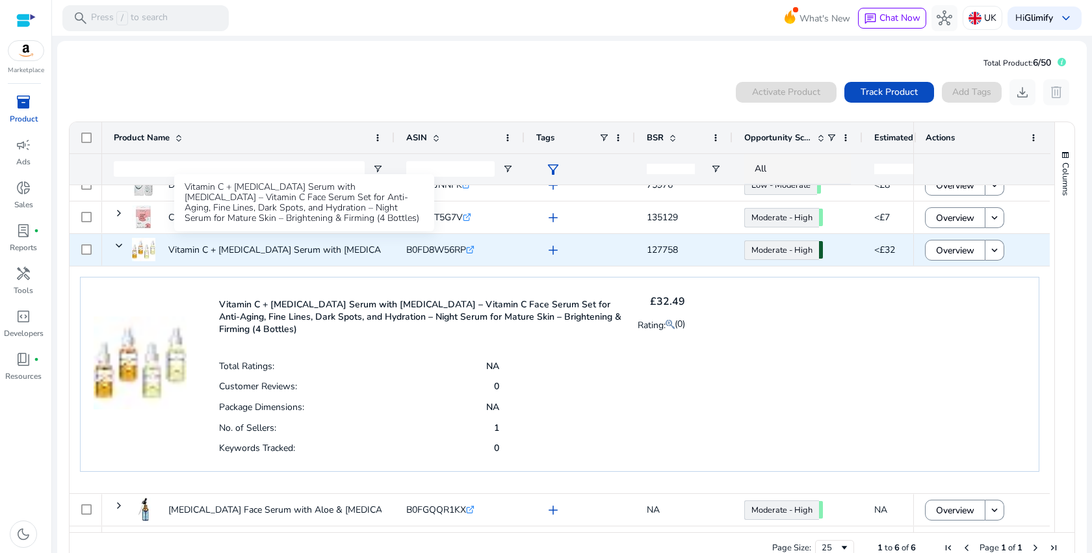
click at [365, 247] on p "Vitamin C + [MEDICAL_DATA] Serum with [MEDICAL_DATA] – Vitamin C Face..." at bounding box center [330, 250] width 324 height 27
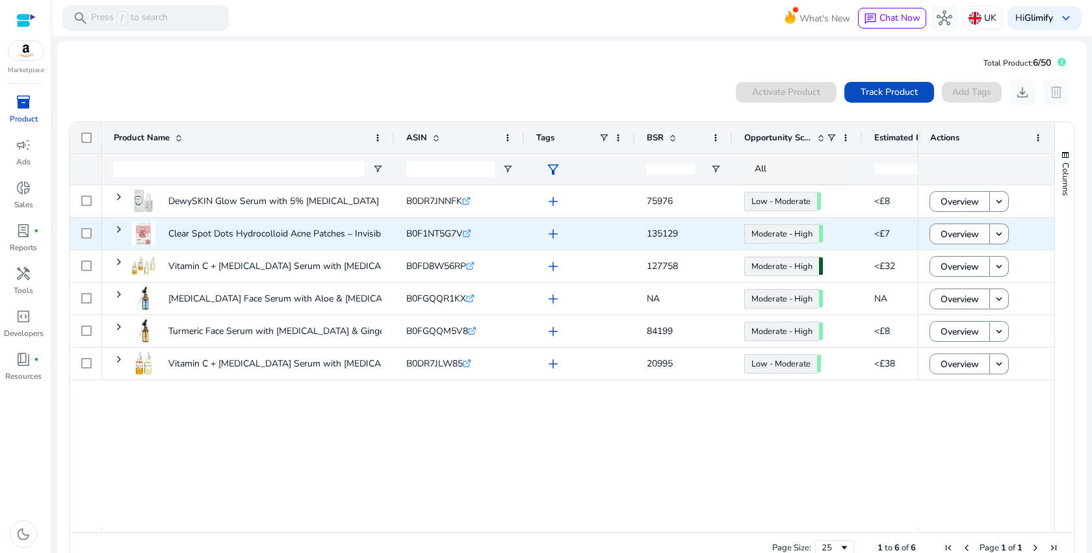
click at [125, 229] on span "Clear Spot Dots Hydrocolloid Acne Patches – Invisible Spot Treatment..." at bounding box center [248, 233] width 269 height 35
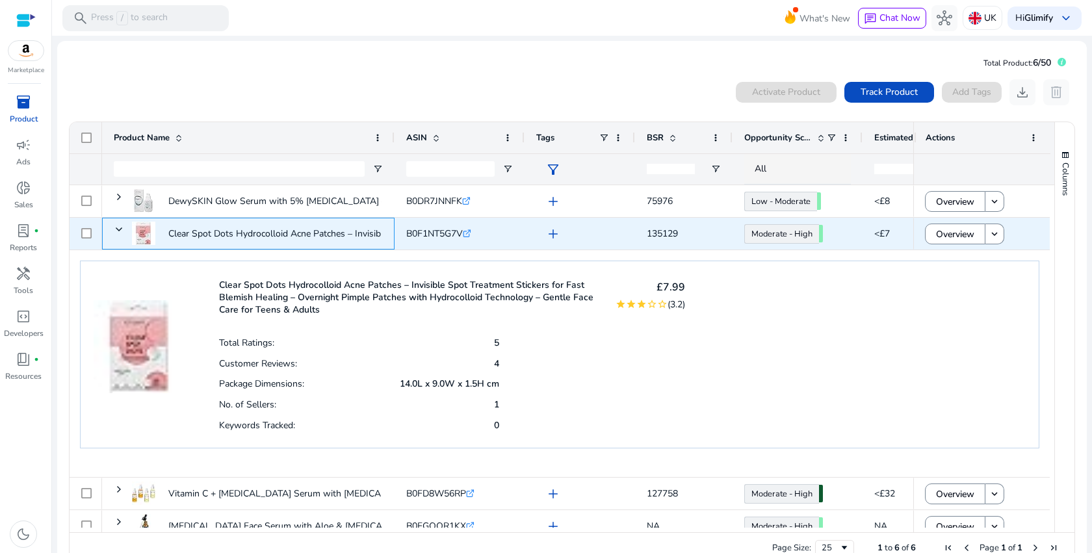
click at [125, 229] on span "Clear Spot Dots Hydrocolloid Acne Patches – Invisible Spot Treatment..." at bounding box center [248, 233] width 269 height 35
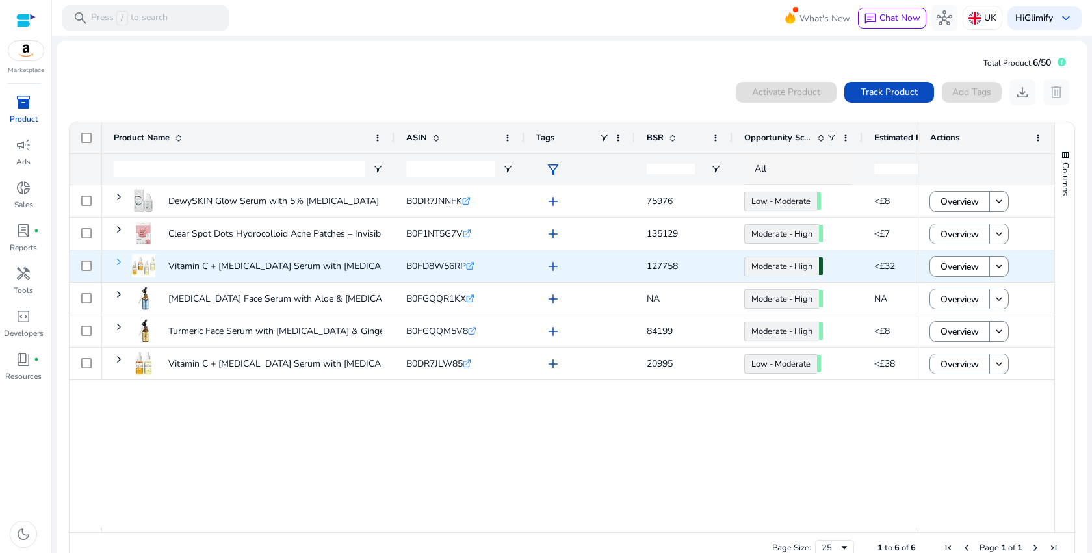
click at [120, 261] on span at bounding box center [119, 262] width 10 height 10
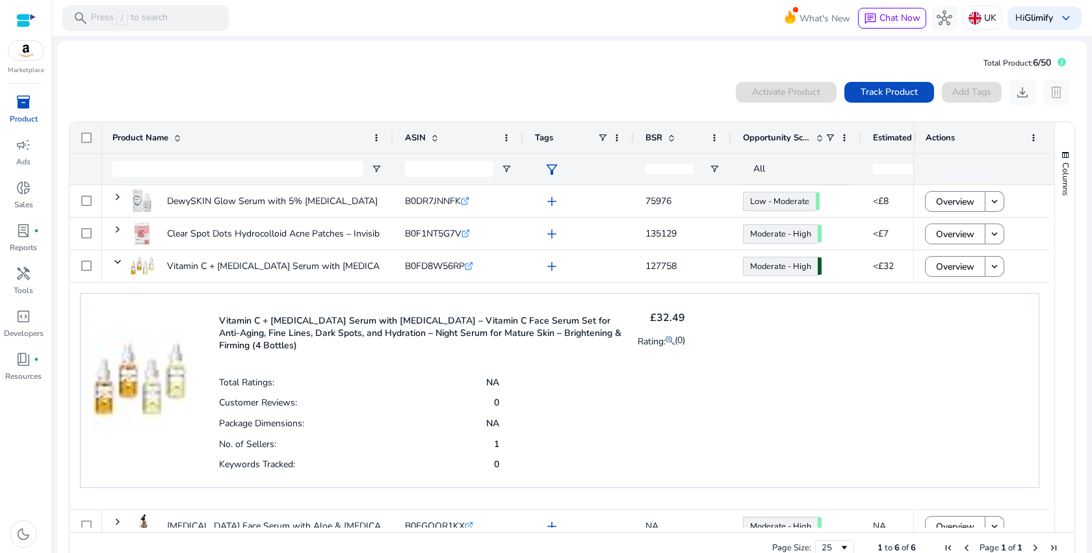
click at [553, 337] on p "Vitamin C + [MEDICAL_DATA] Serum with [MEDICAL_DATA] – Vitamin C Face Serum Set…" at bounding box center [420, 332] width 402 height 37
click at [580, 327] on p "Vitamin C + [MEDICAL_DATA] Serum with [MEDICAL_DATA] – Vitamin C Face Serum Set…" at bounding box center [420, 332] width 402 height 37
click at [664, 323] on h4 "£32.49" at bounding box center [660, 318] width 47 height 12
click at [664, 322] on h4 "£32.49" at bounding box center [660, 318] width 47 height 12
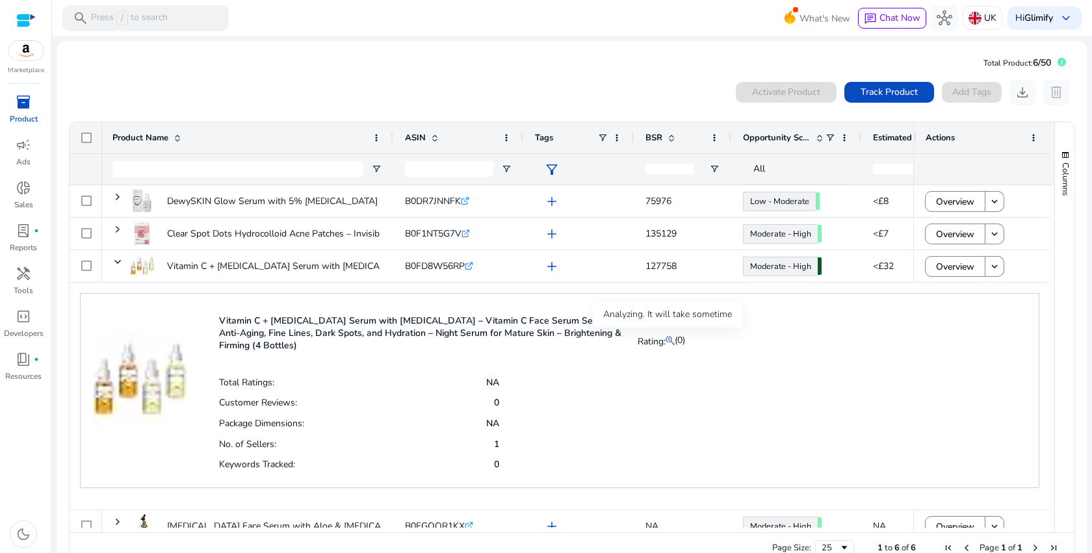
click at [665, 339] on mat-icon at bounding box center [669, 341] width 9 height 16
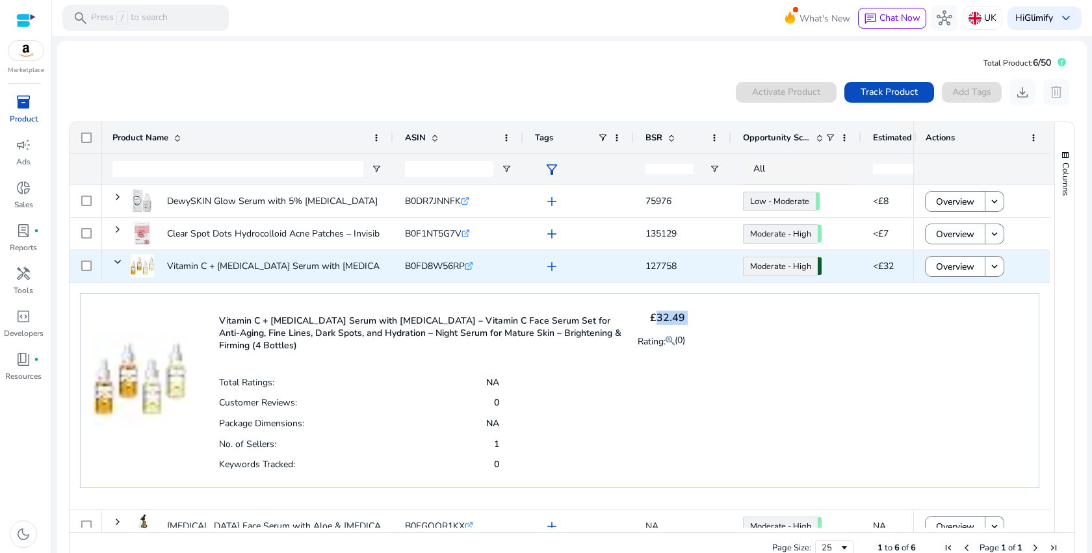
click at [941, 265] on span "Overview" at bounding box center [955, 266] width 38 height 27
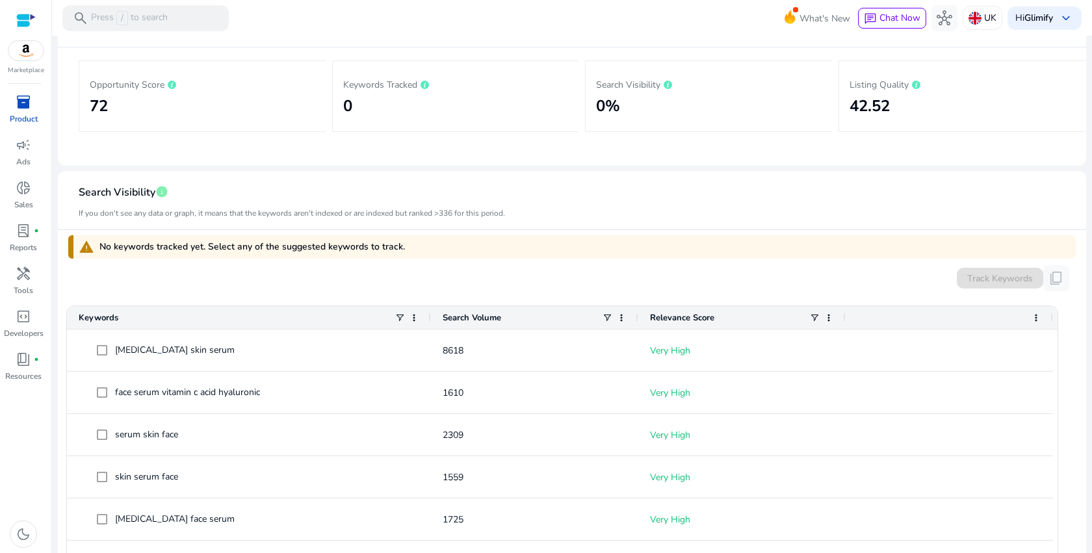
scroll to position [55, 0]
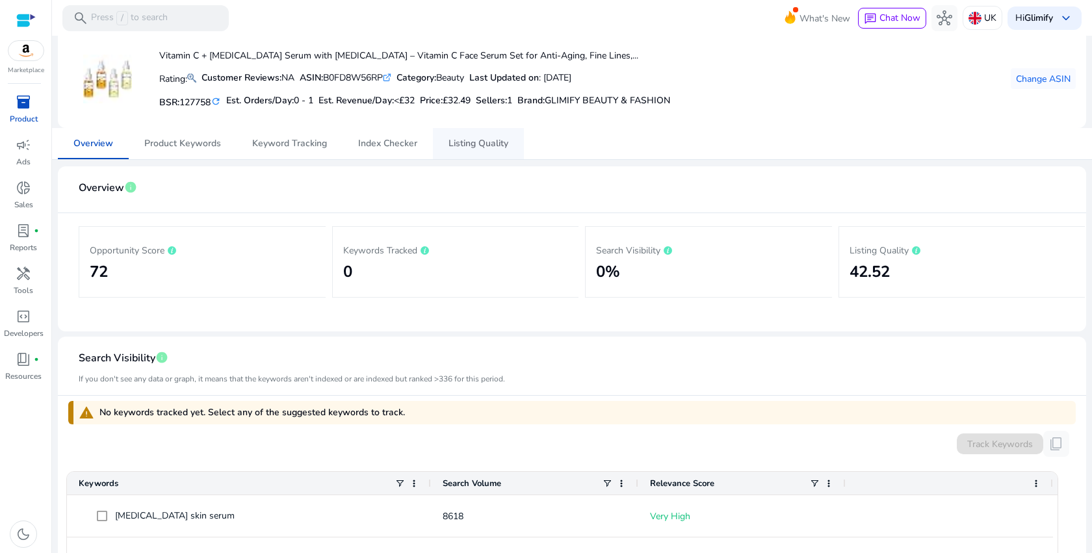
click at [493, 144] on span "Listing Quality" at bounding box center [478, 143] width 60 height 9
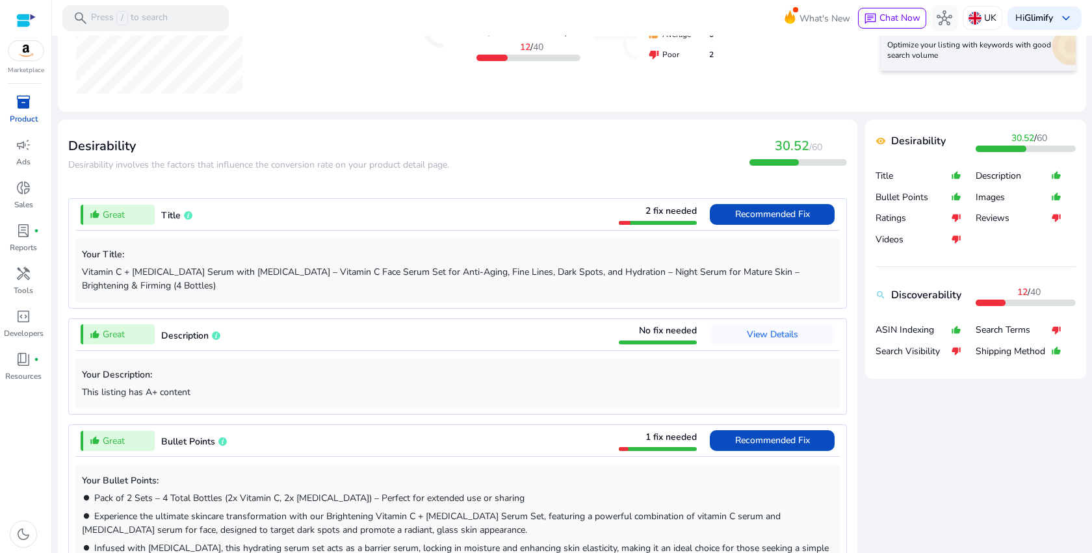
scroll to position [374, 0]
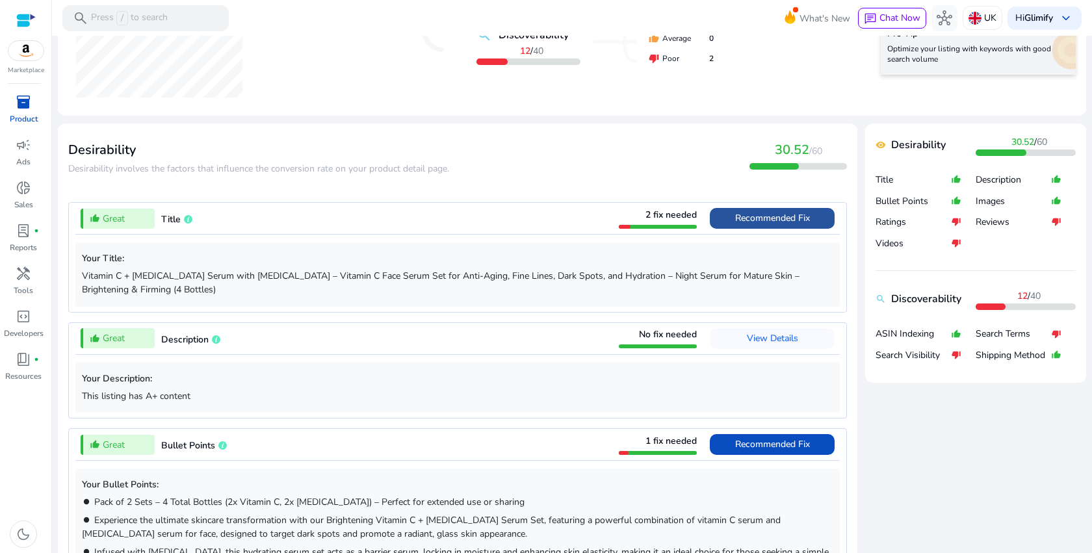
click at [791, 216] on span "Recommended Fix" at bounding box center [772, 218] width 75 height 12
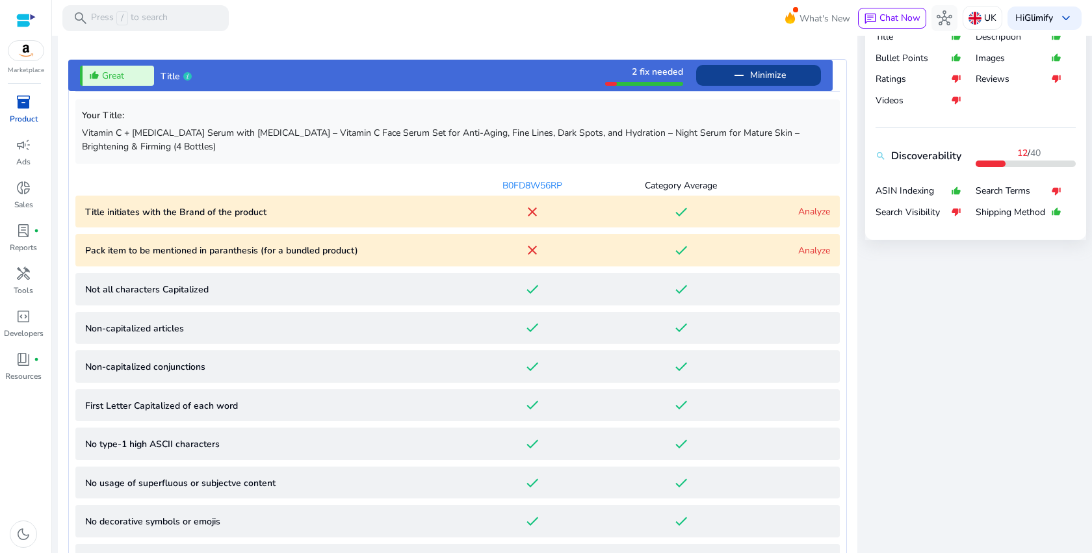
scroll to position [512, 0]
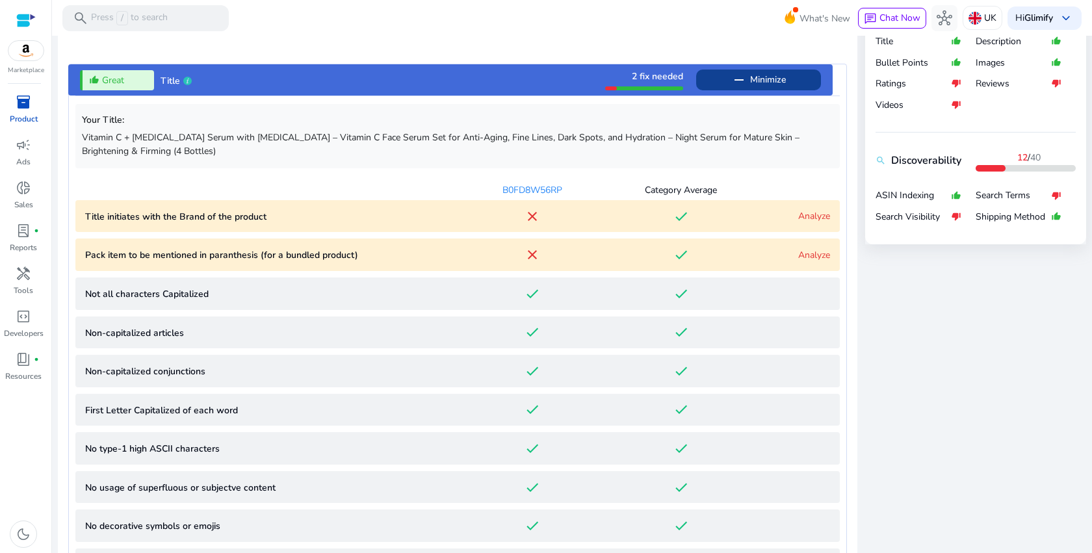
click at [679, 221] on mat-icon "done" at bounding box center [681, 217] width 16 height 16
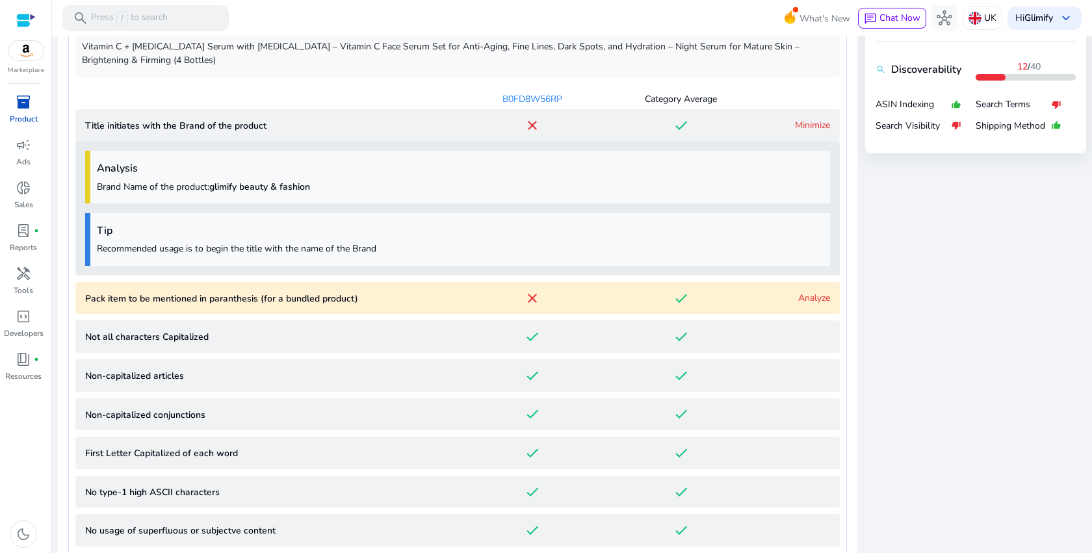
scroll to position [593, 0]
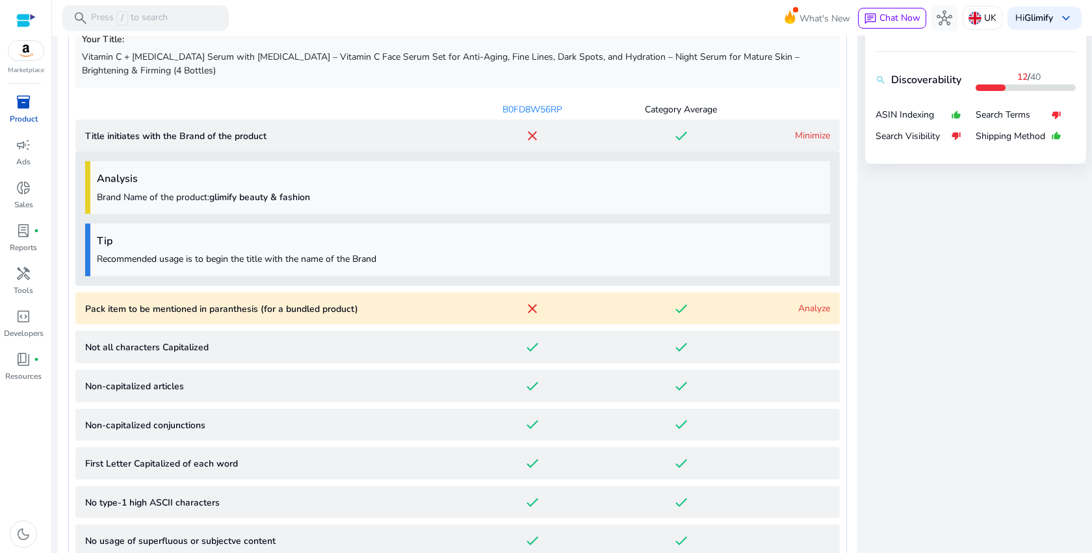
click at [678, 129] on mat-icon "done" at bounding box center [681, 136] width 16 height 16
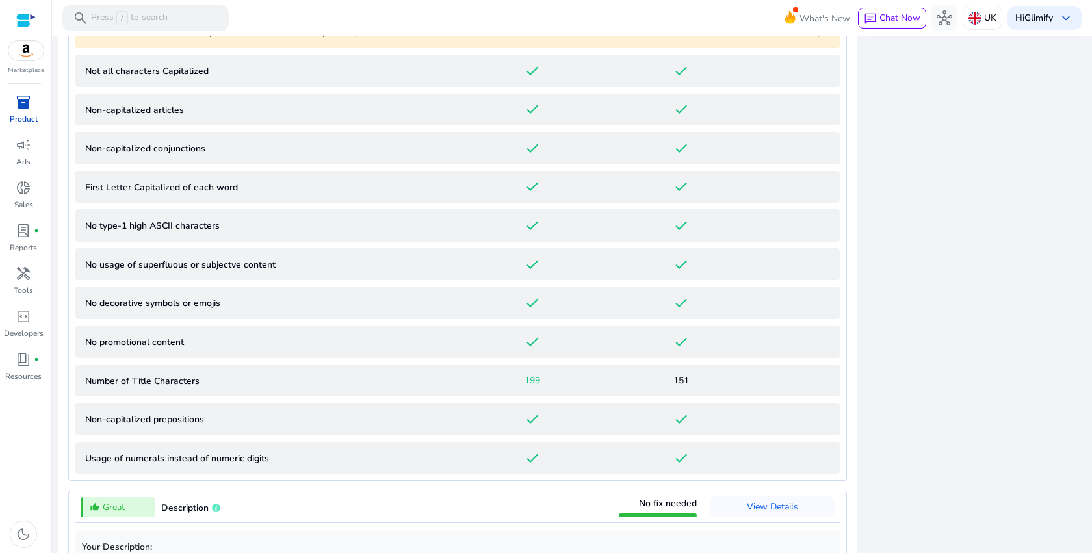
scroll to position [743, 0]
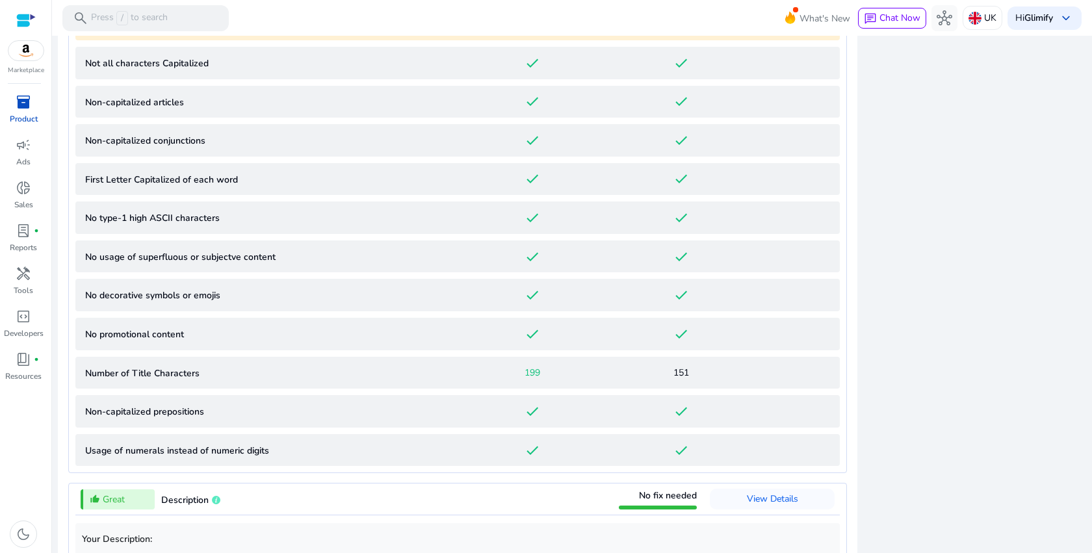
click at [533, 373] on span "199" at bounding box center [532, 373] width 16 height 14
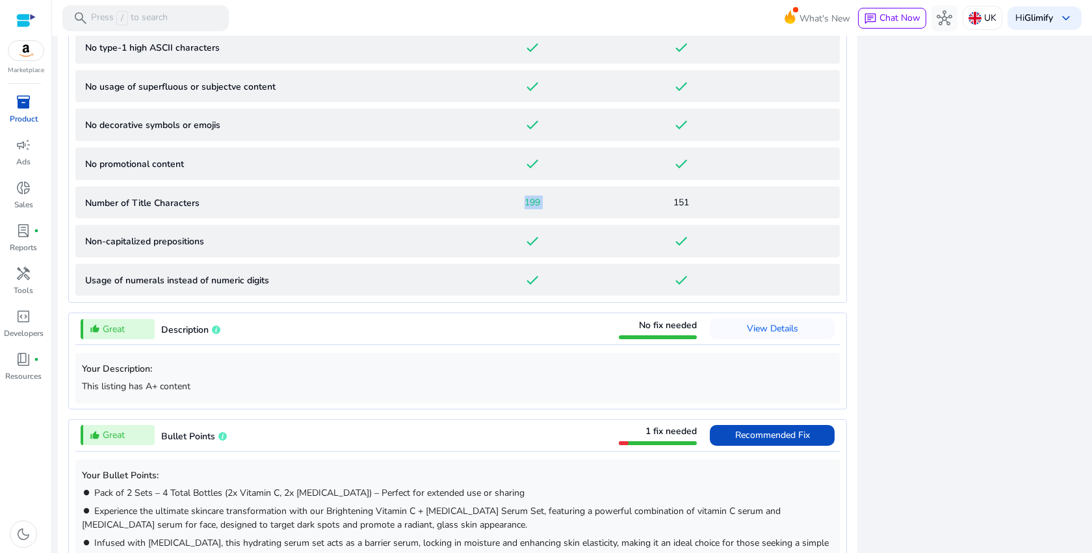
scroll to position [918, 0]
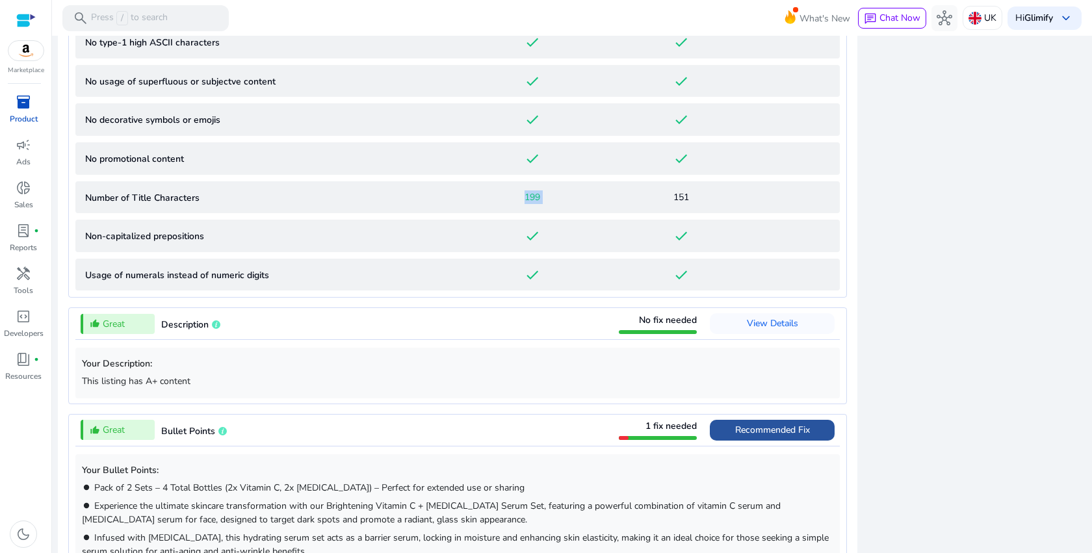
click at [750, 430] on span "Recommended Fix" at bounding box center [772, 430] width 75 height 12
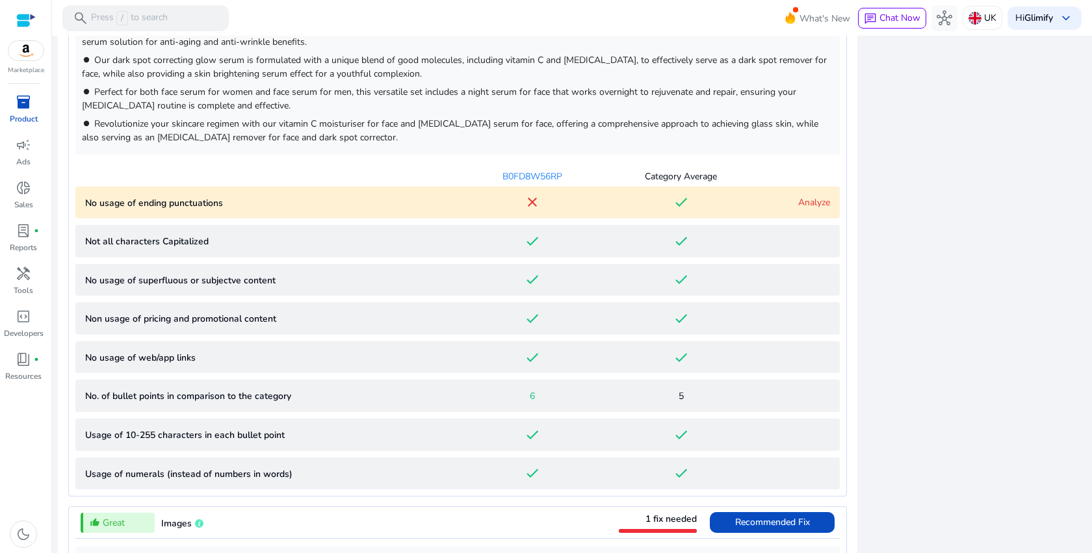
scroll to position [920, 0]
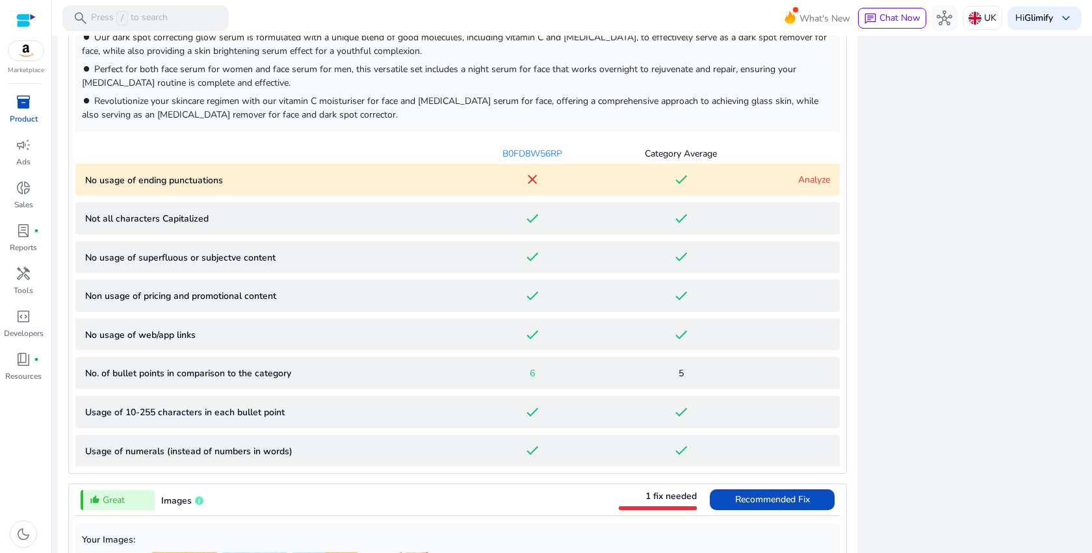
click at [678, 183] on mat-icon "done" at bounding box center [681, 180] width 16 height 16
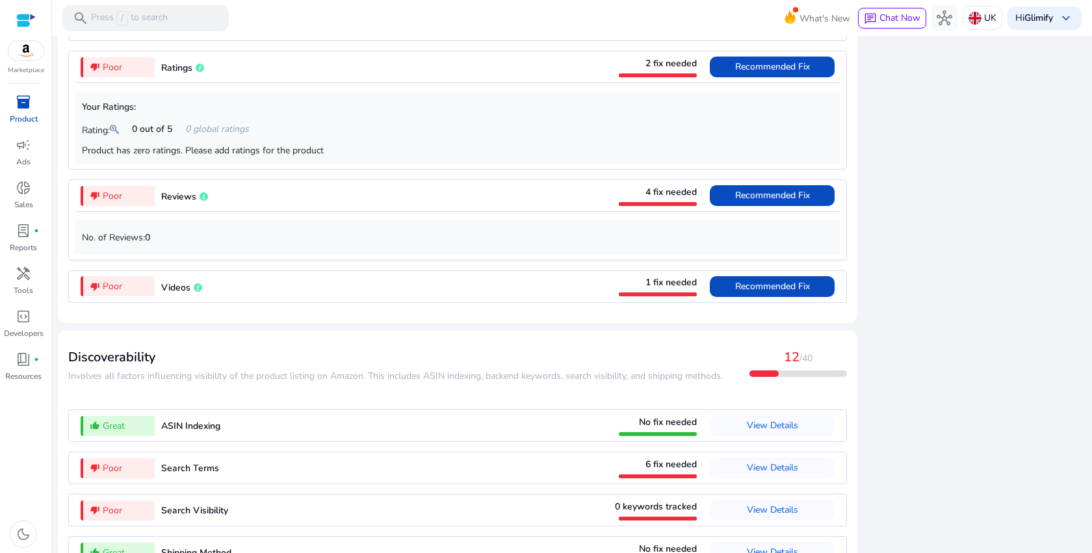
scroll to position [1916, 0]
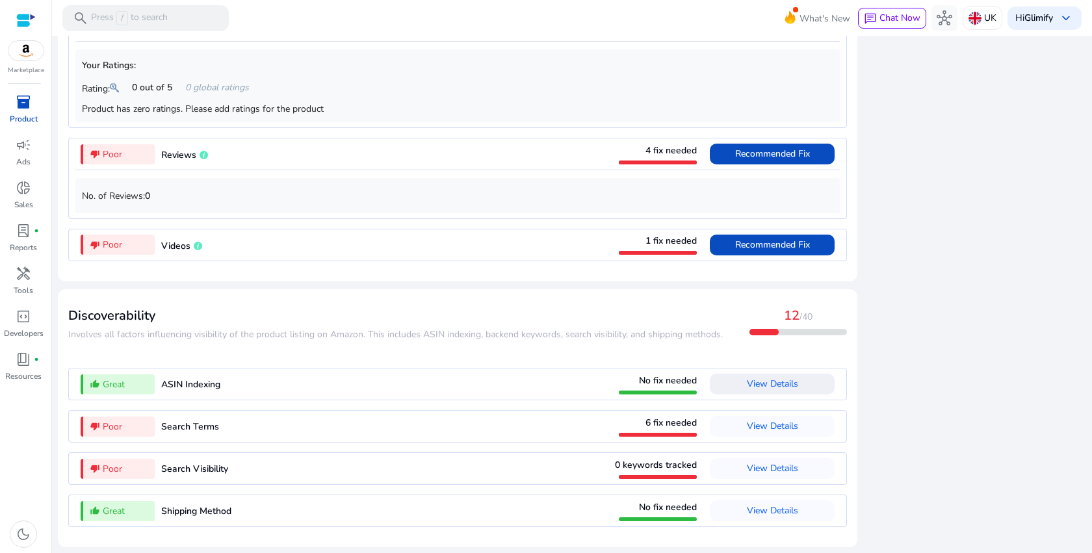
click at [747, 393] on span "View Details" at bounding box center [772, 384] width 51 height 21
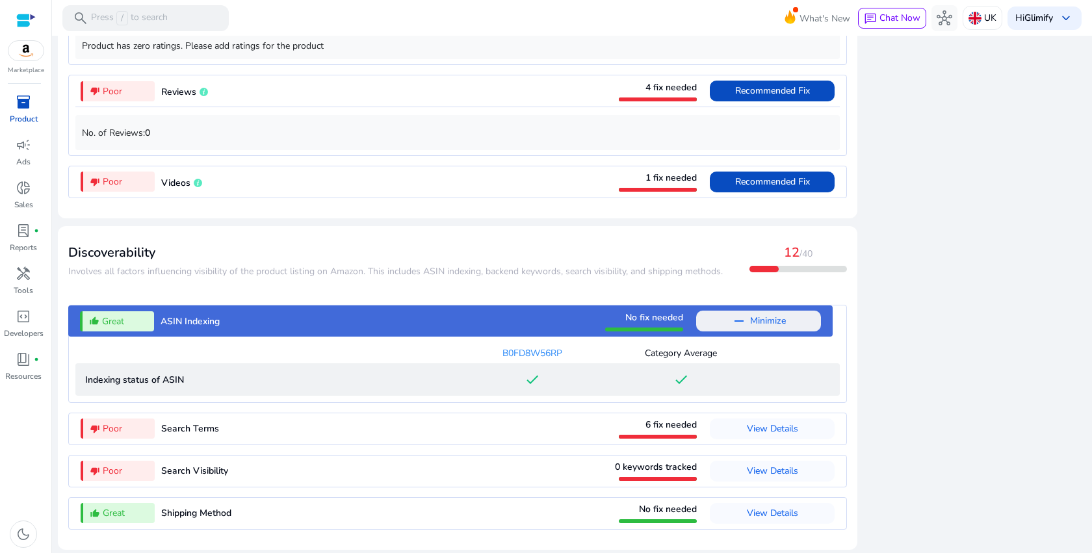
scroll to position [1289, 0]
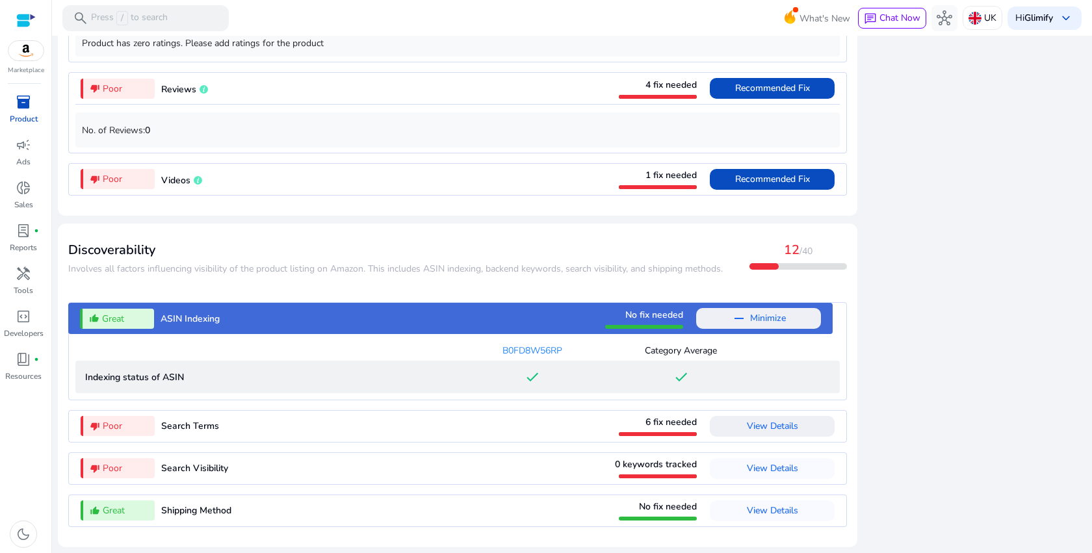
click at [753, 429] on span "View Details" at bounding box center [772, 426] width 51 height 12
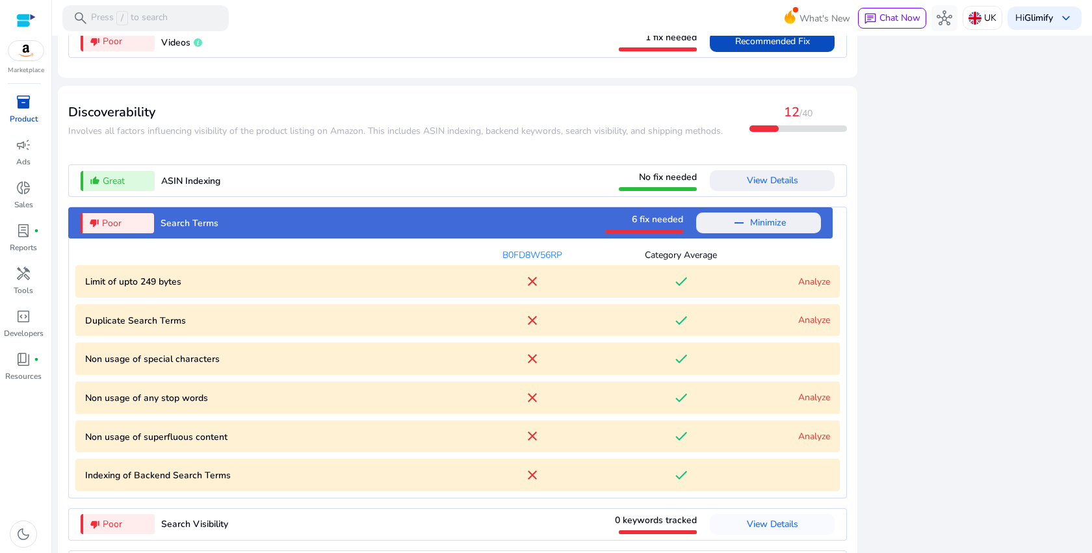
scroll to position [1483, 0]
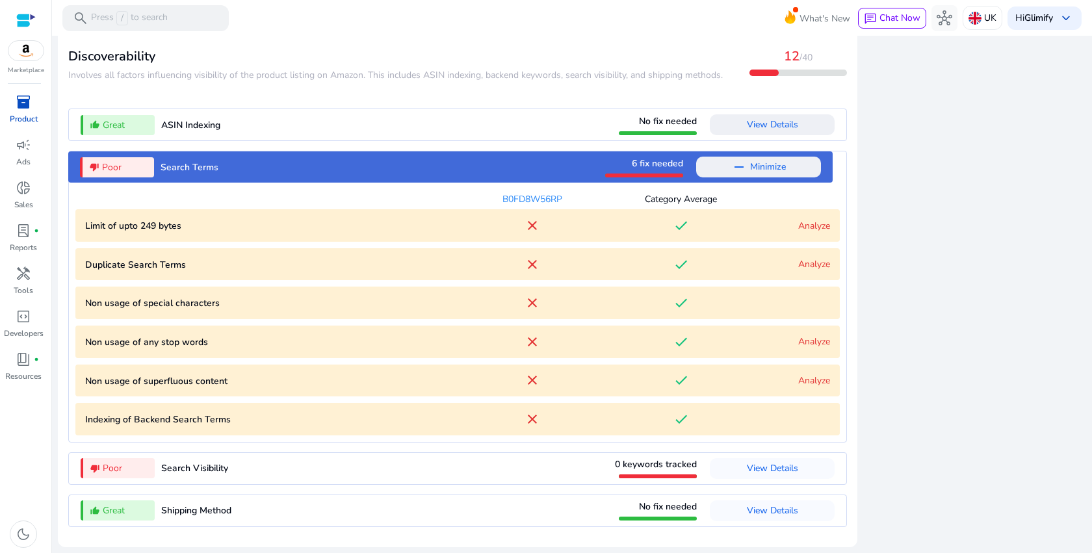
click at [678, 231] on mat-icon "done" at bounding box center [681, 226] width 16 height 16
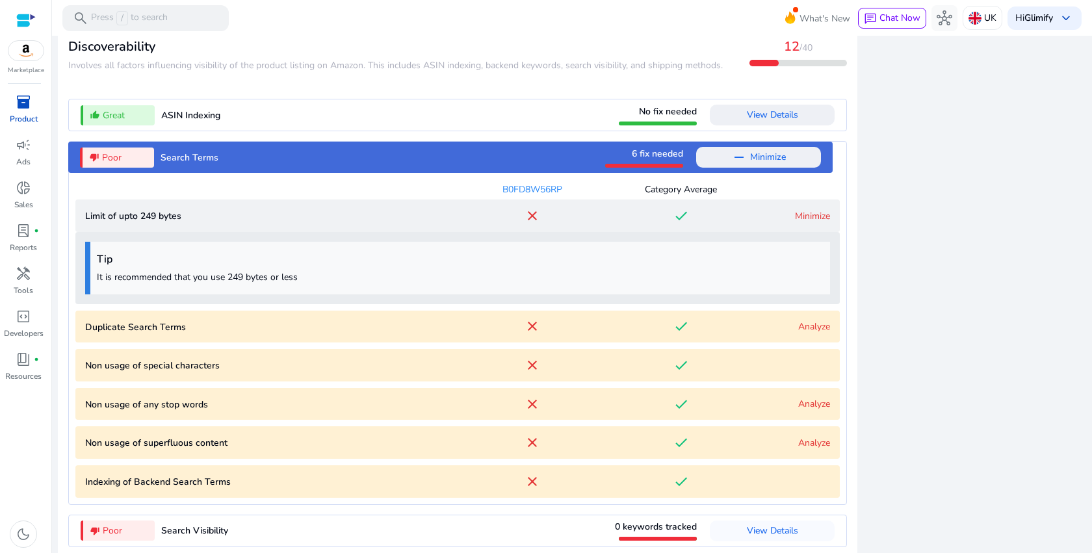
click at [678, 224] on mat-icon "done" at bounding box center [681, 216] width 16 height 16
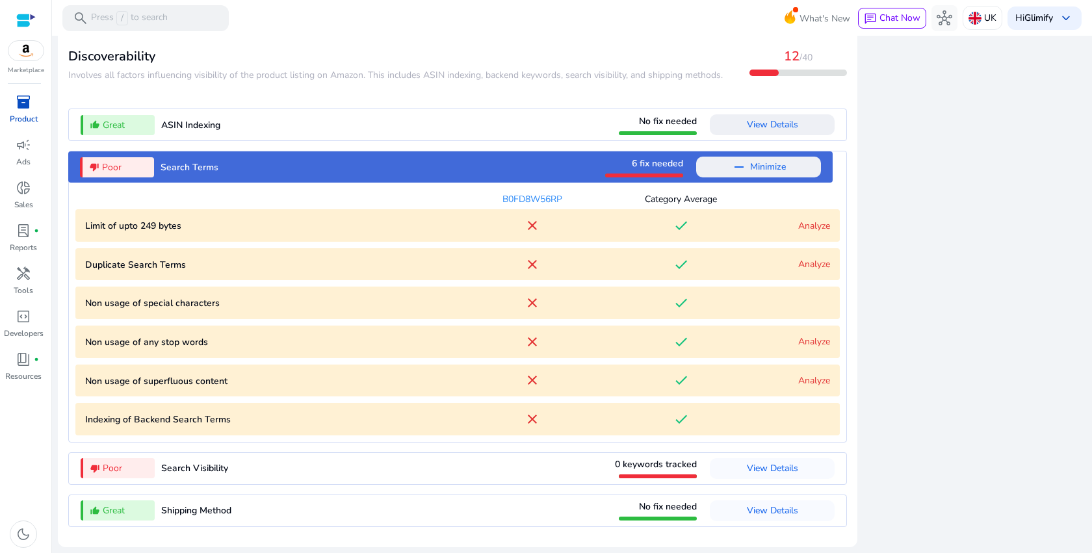
click at [676, 259] on mat-icon "done" at bounding box center [681, 265] width 16 height 16
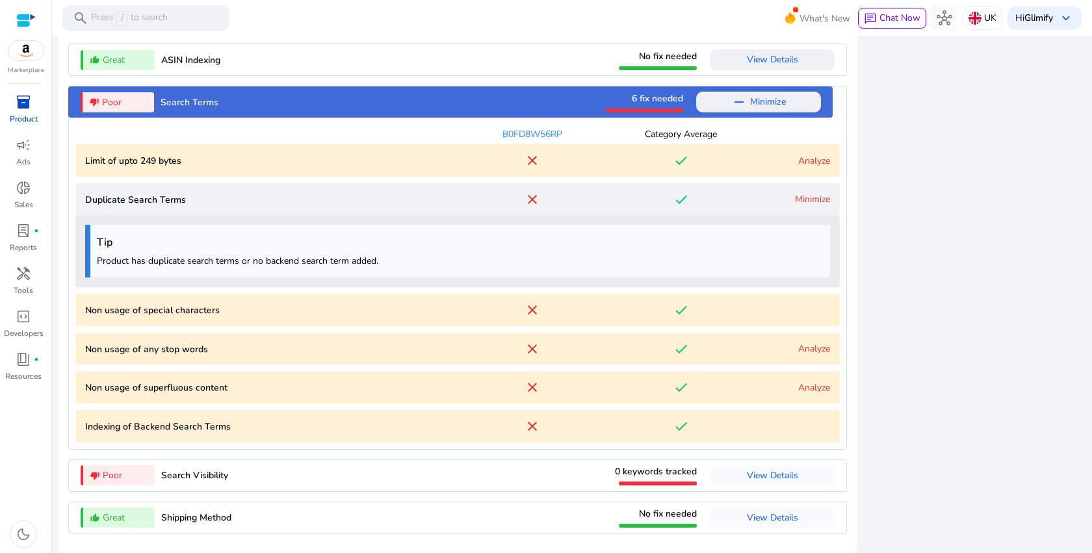
scroll to position [1555, 0]
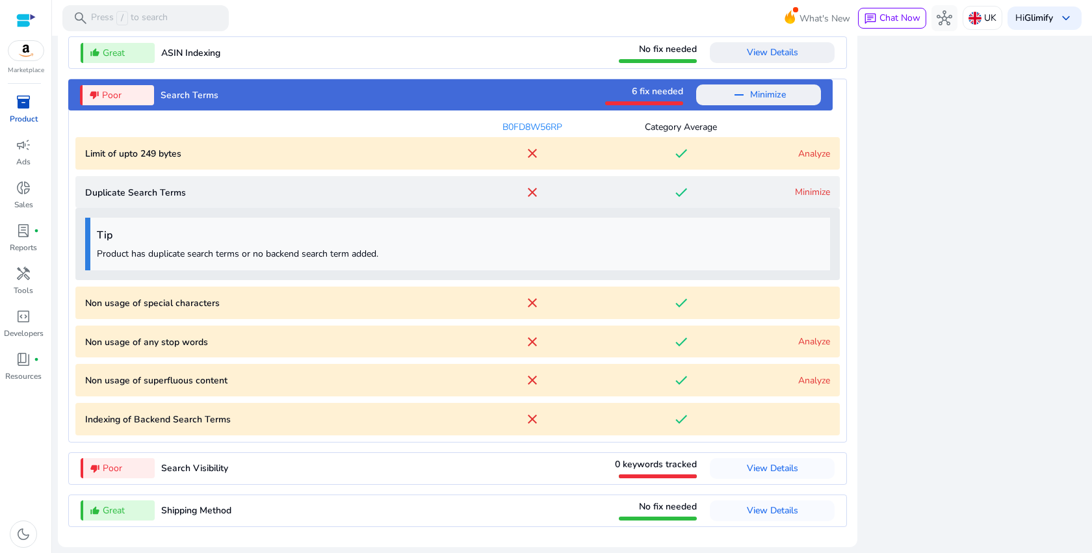
click at [379, 262] on div "Tip Product has duplicate search terms or no backend search term added." at bounding box center [457, 244] width 745 height 53
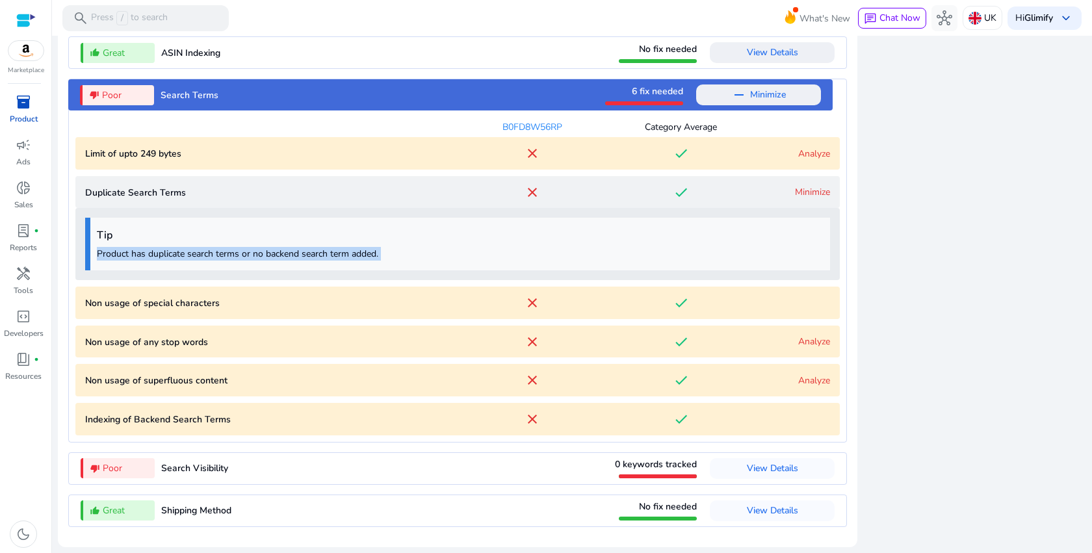
click at [379, 262] on div "Tip Product has duplicate search terms or no backend search term added." at bounding box center [457, 244] width 745 height 53
click at [676, 307] on mat-icon "done" at bounding box center [681, 303] width 16 height 16
click at [673, 303] on mat-icon "done" at bounding box center [681, 303] width 16 height 16
click at [727, 342] on div "done" at bounding box center [680, 342] width 149 height 16
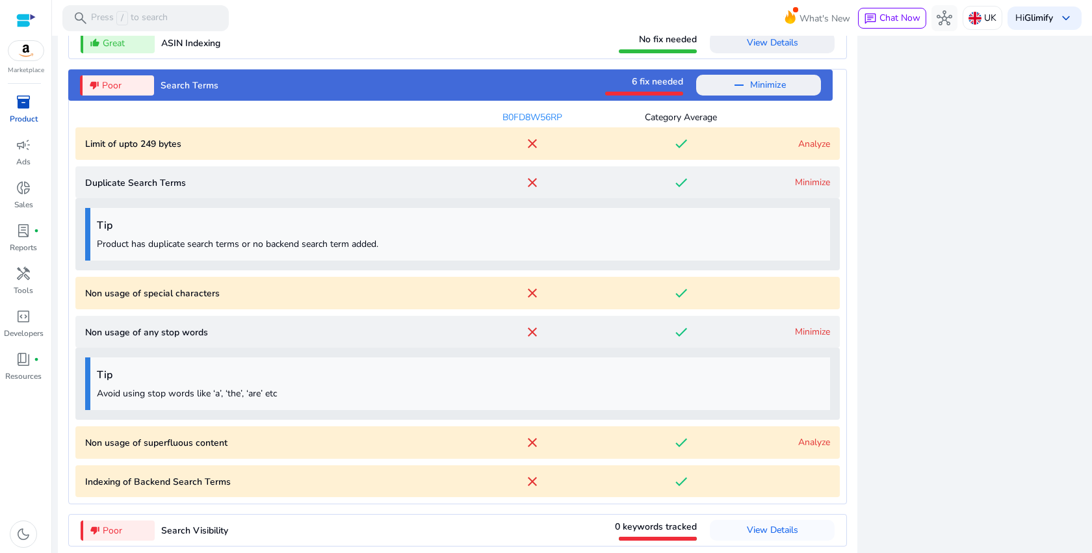
scroll to position [1627, 0]
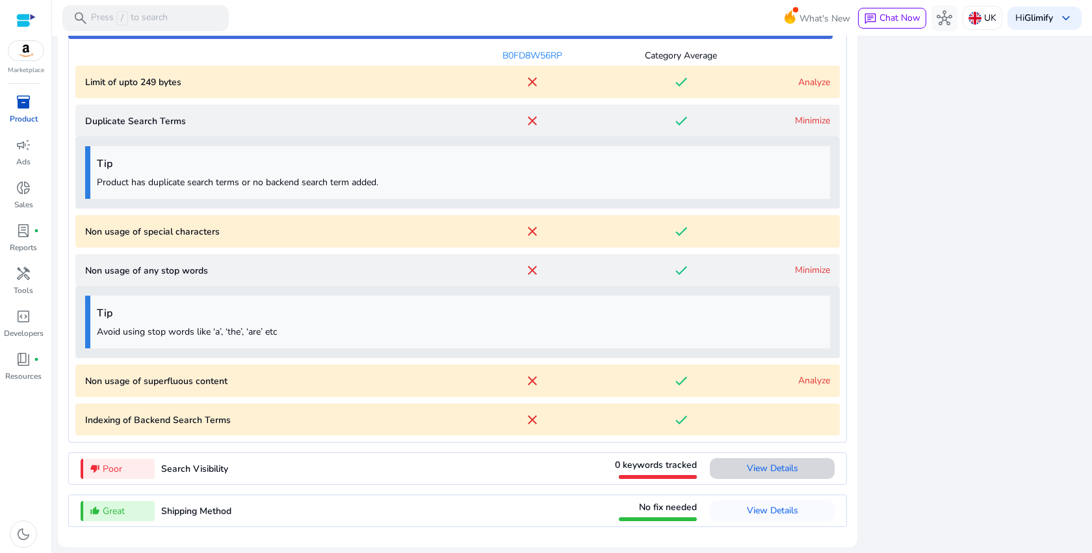
click at [759, 472] on span "View Details" at bounding box center [772, 468] width 51 height 12
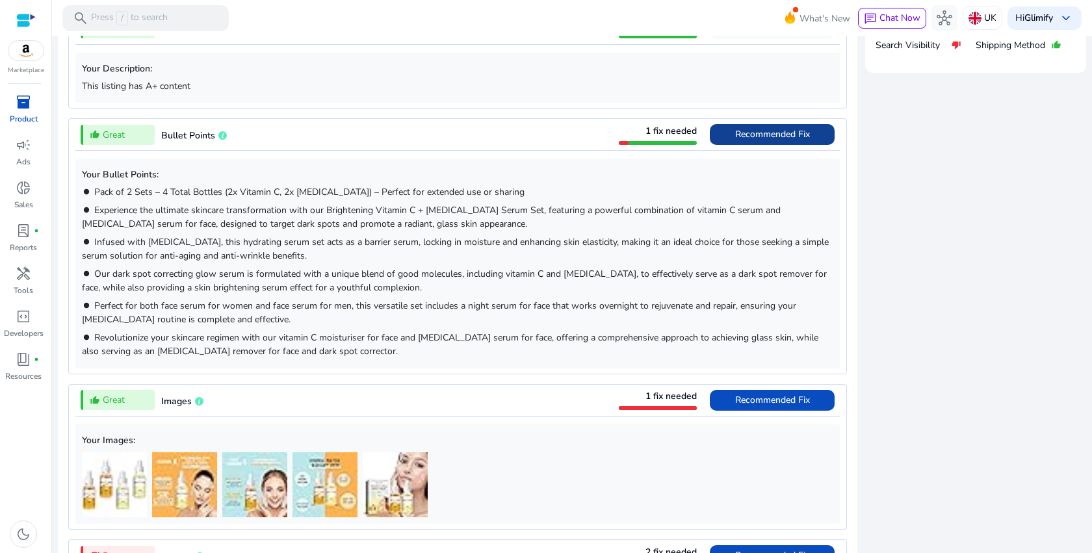
scroll to position [0, 0]
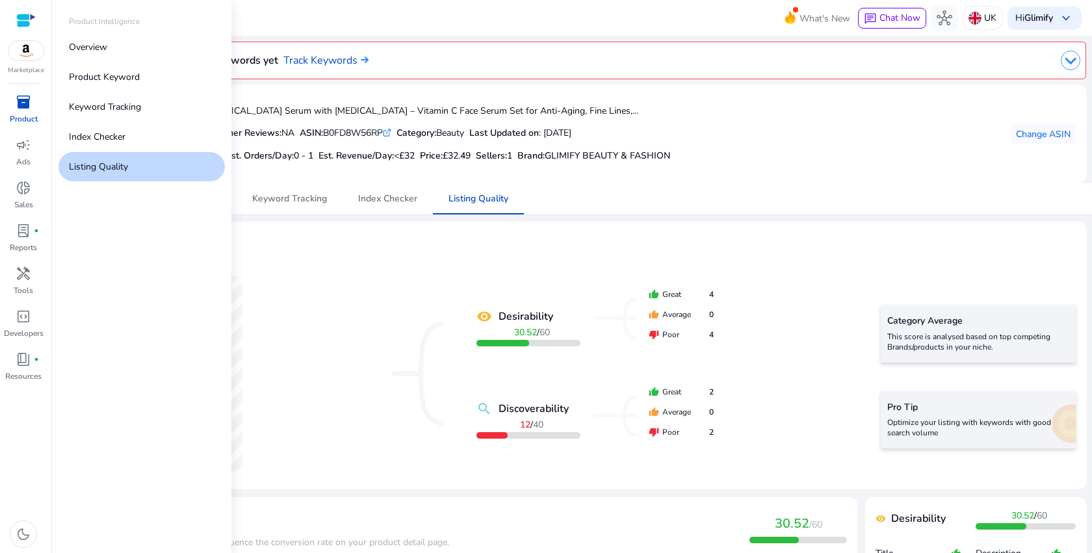
click at [36, 108] on div "inventory_2" at bounding box center [23, 102] width 36 height 21
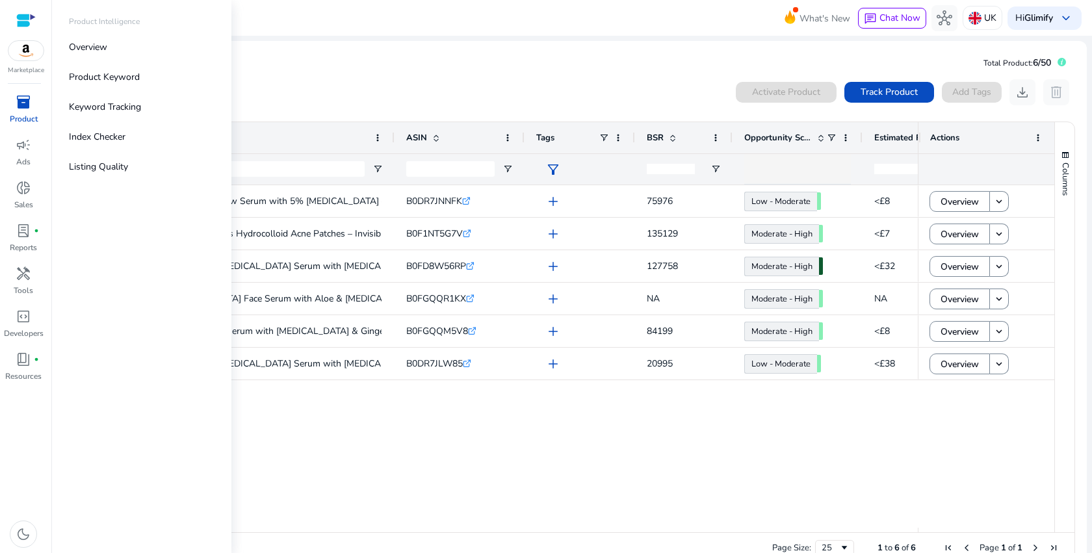
click at [36, 108] on div "inventory_2" at bounding box center [23, 102] width 36 height 21
click at [107, 86] on link "Product Keyword" at bounding box center [141, 76] width 166 height 29
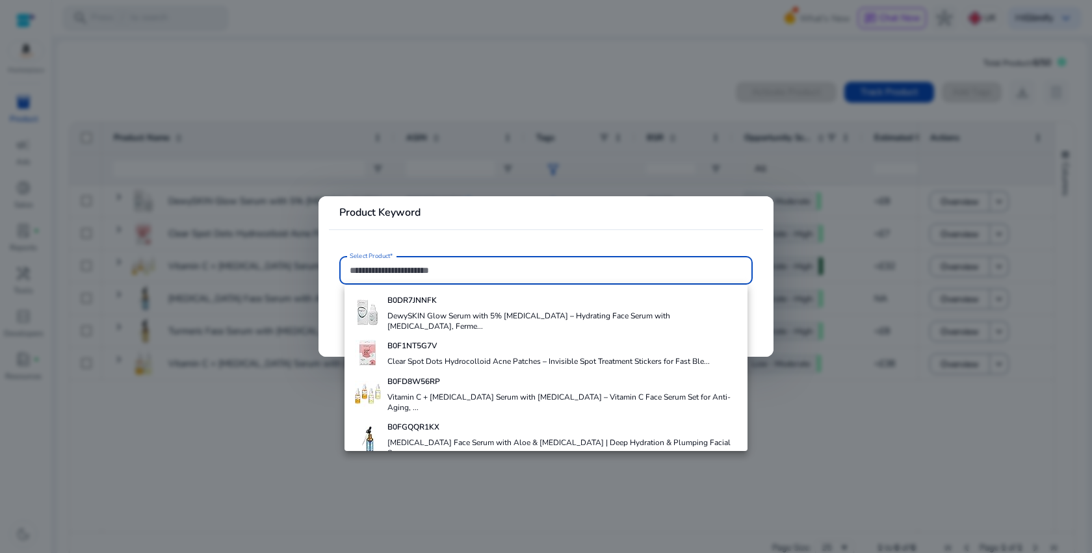
click at [473, 207] on mat-card-header "Product Keyword" at bounding box center [546, 218] width 434 height 23
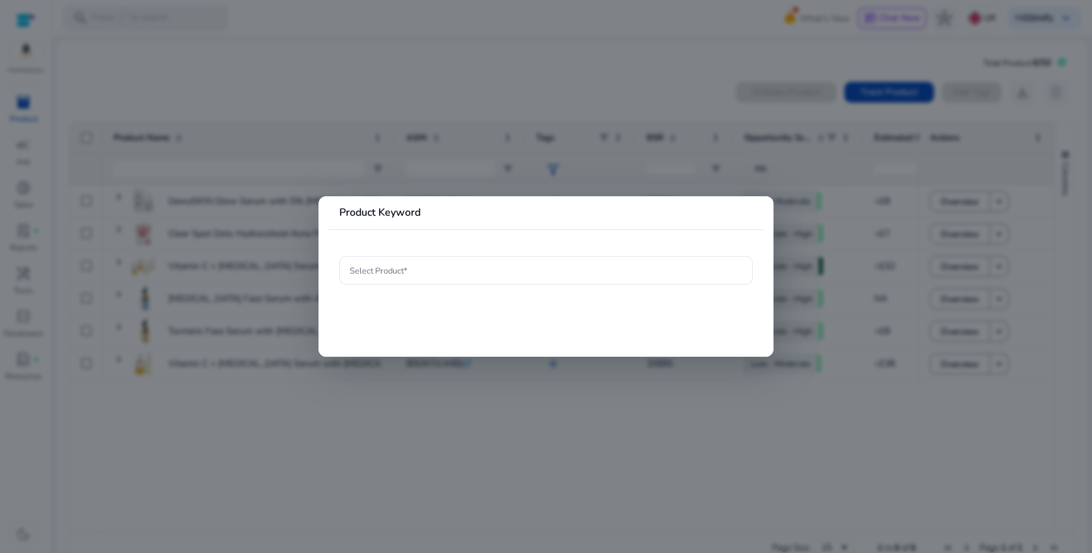
click at [546, 71] on div at bounding box center [546, 276] width 1092 height 553
